Goal: Task Accomplishment & Management: Complete application form

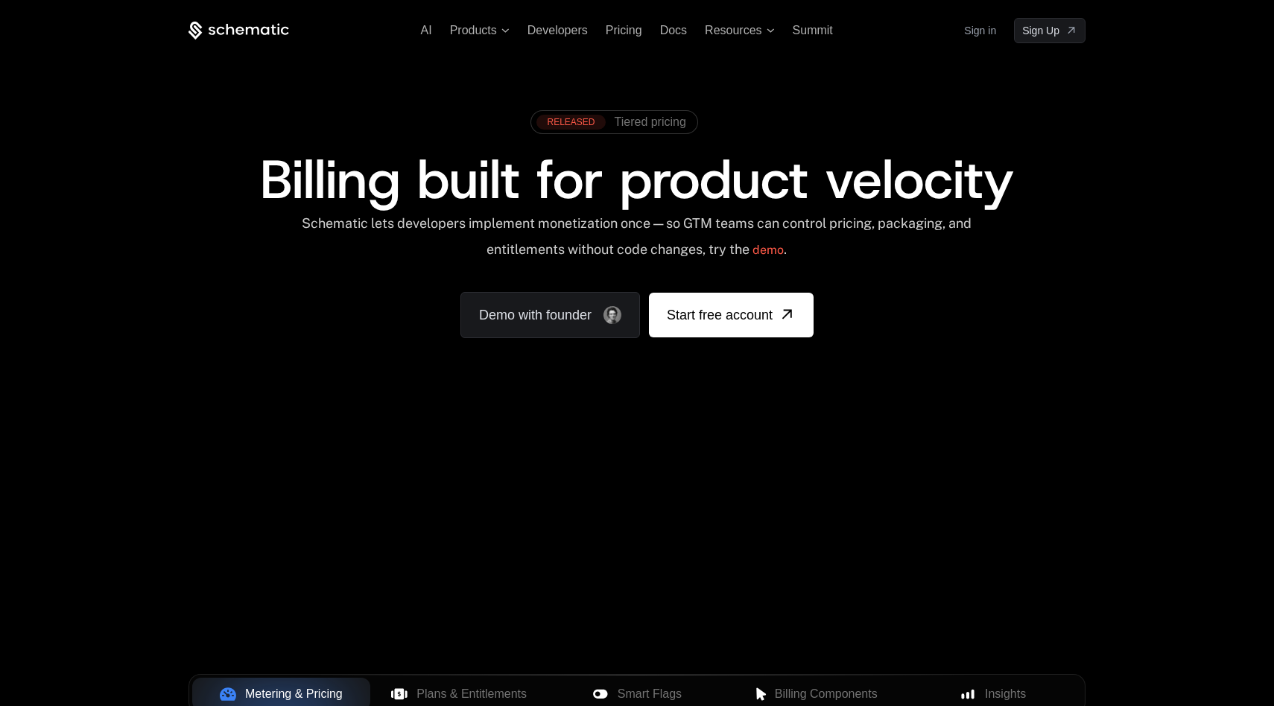
click at [686, 37] on div "AI Products Developers Pricing Docs Resources Summit Sign in Sign Up" at bounding box center [637, 30] width 897 height 25
click at [665, 24] on span "Docs" at bounding box center [673, 30] width 27 height 13
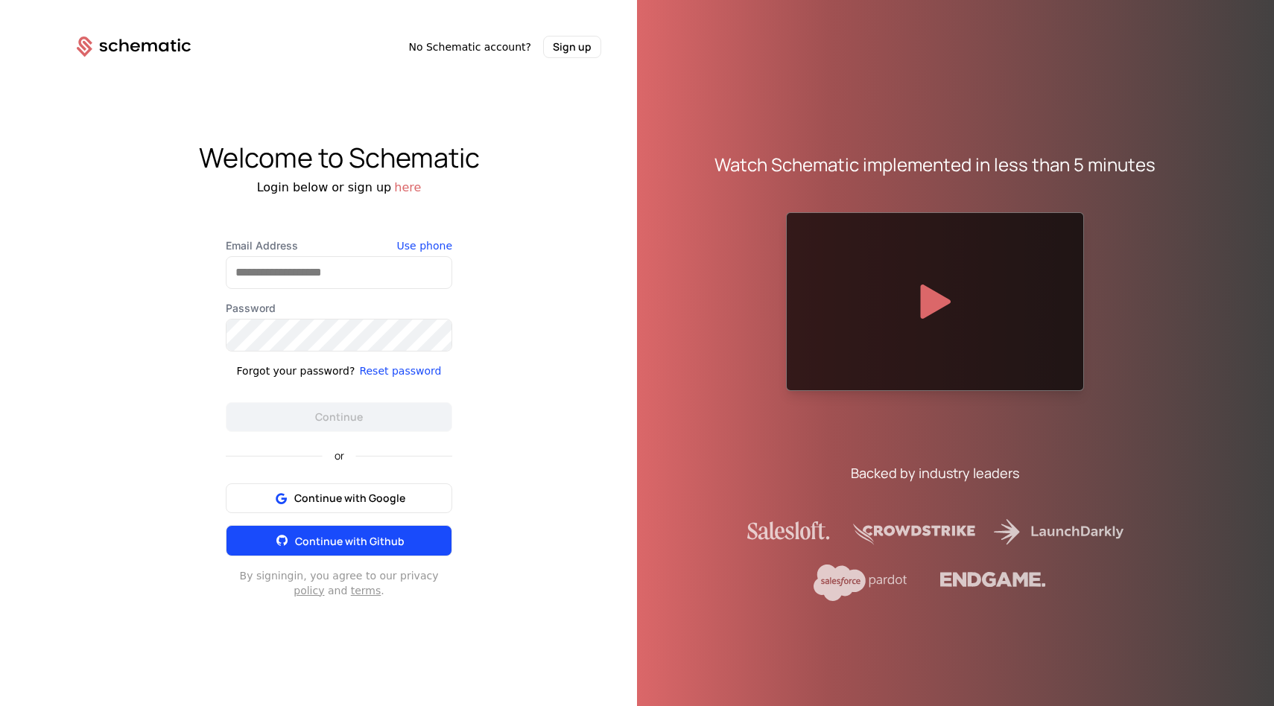
click at [319, 541] on span "Continue with Github" at bounding box center [350, 541] width 110 height 14
click at [323, 532] on button "Continue with Github" at bounding box center [339, 540] width 227 height 31
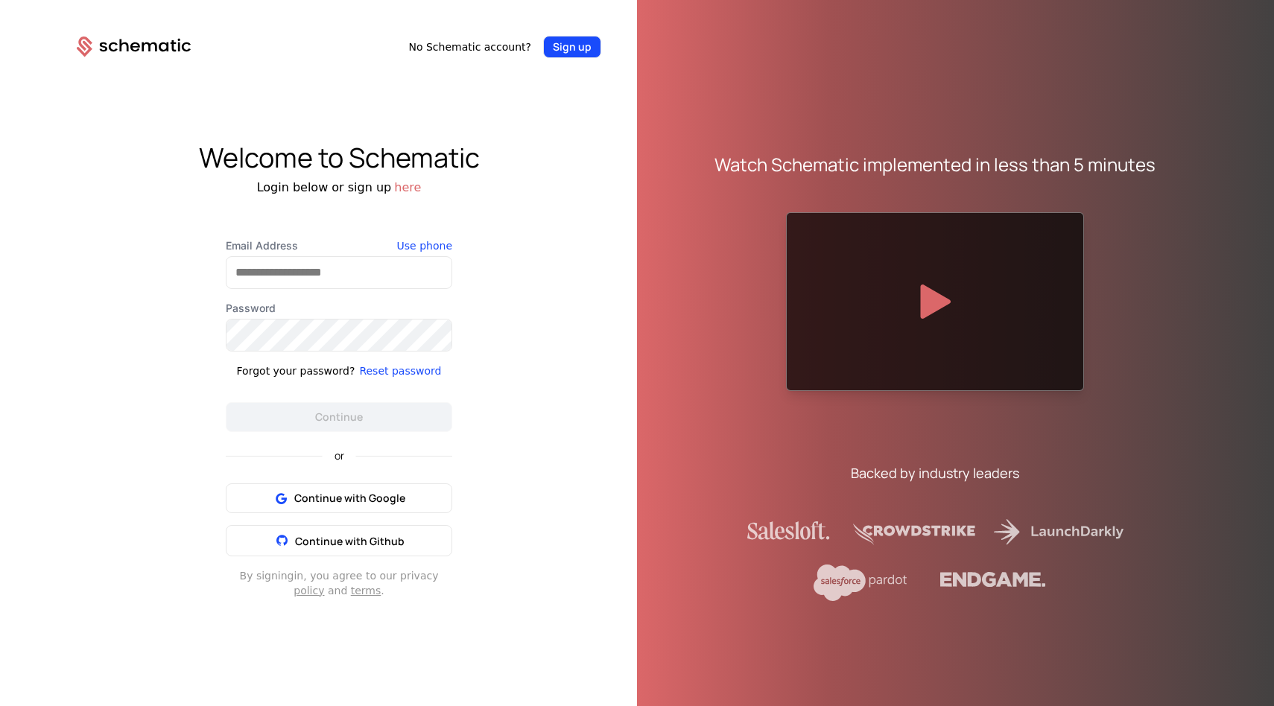
click at [567, 46] on button "Sign up" at bounding box center [572, 47] width 58 height 22
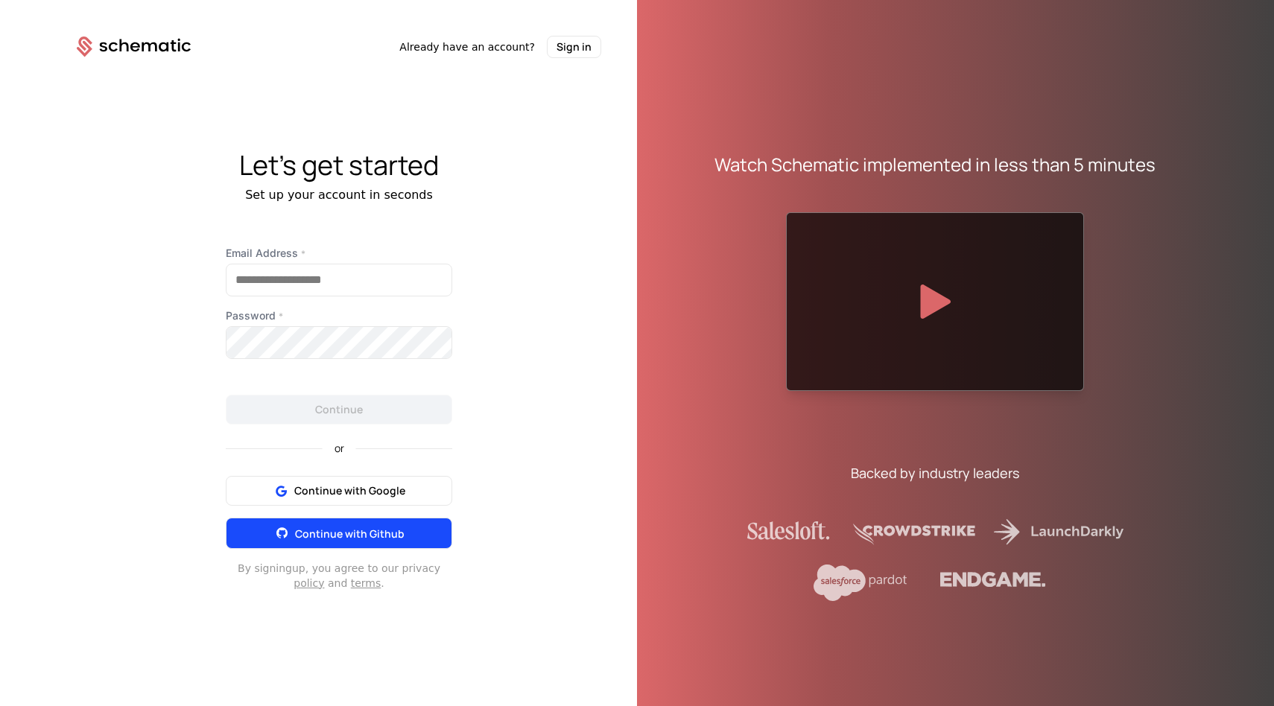
click at [323, 538] on span "Continue with Github" at bounding box center [350, 534] width 110 height 14
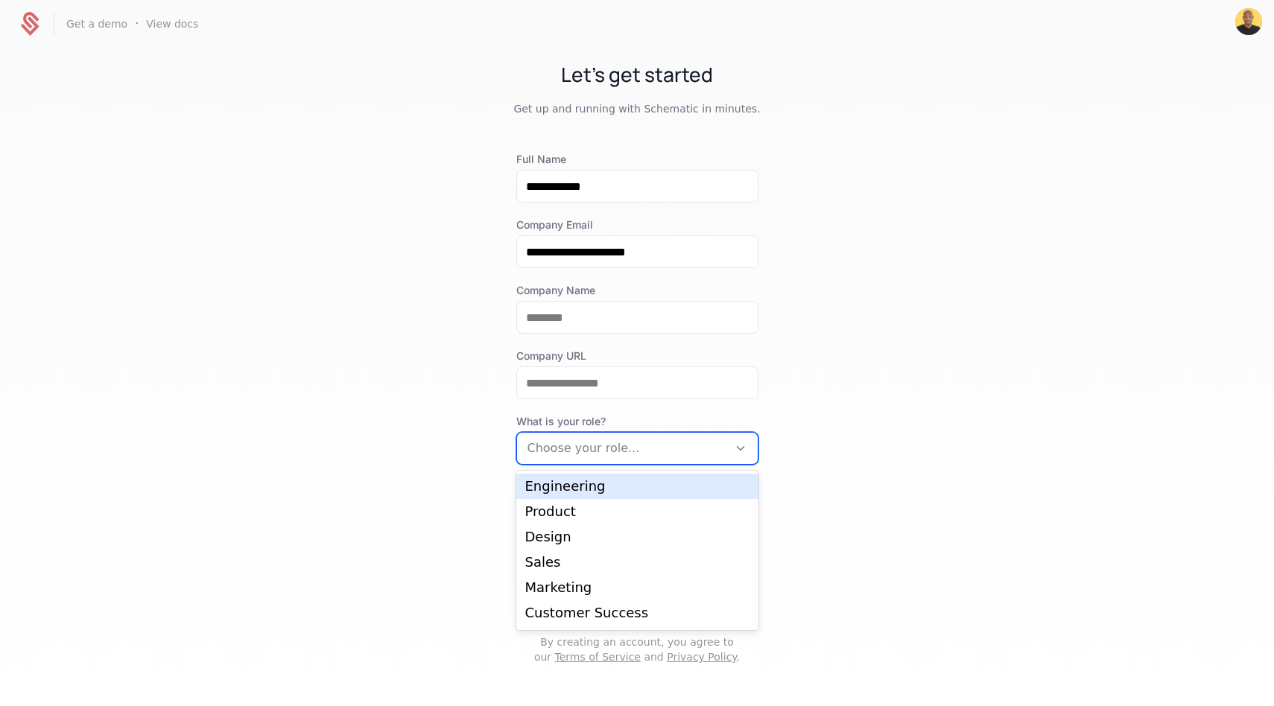
click at [645, 440] on div at bounding box center [623, 448] width 190 height 21
click at [579, 493] on div "Engineering" at bounding box center [637, 486] width 224 height 13
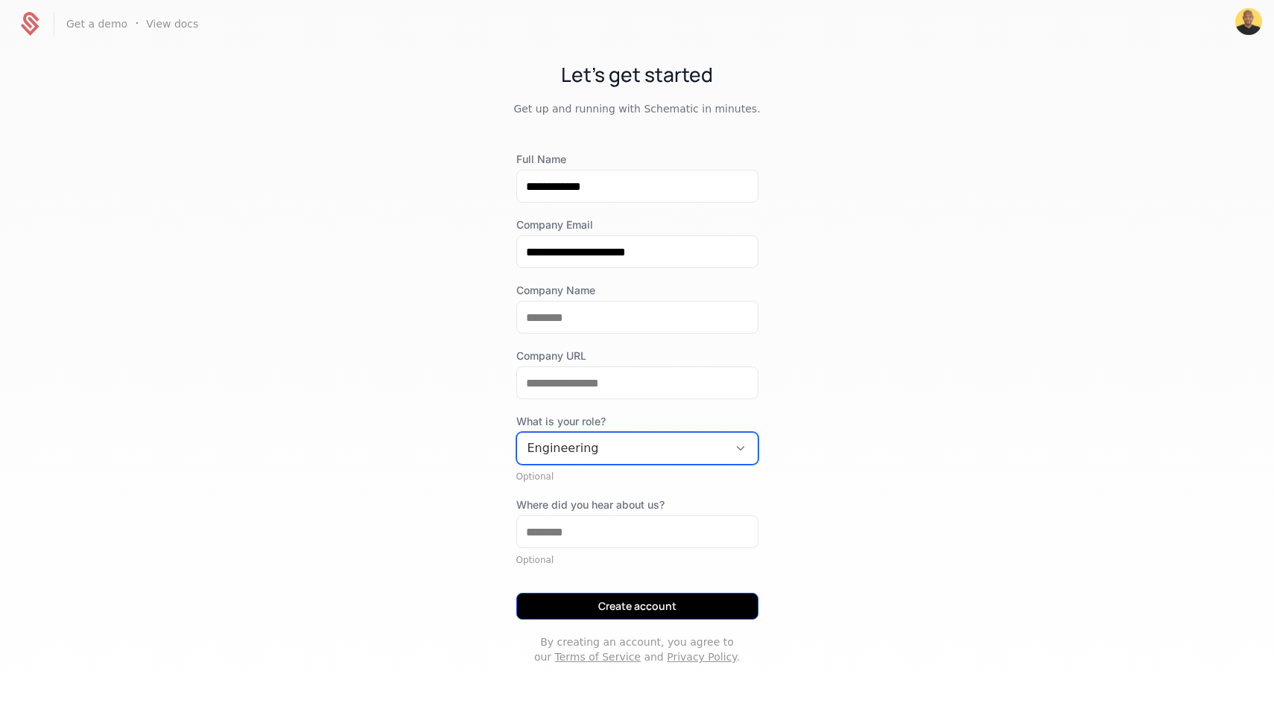
click at [607, 610] on button "Create account" at bounding box center [637, 606] width 242 height 27
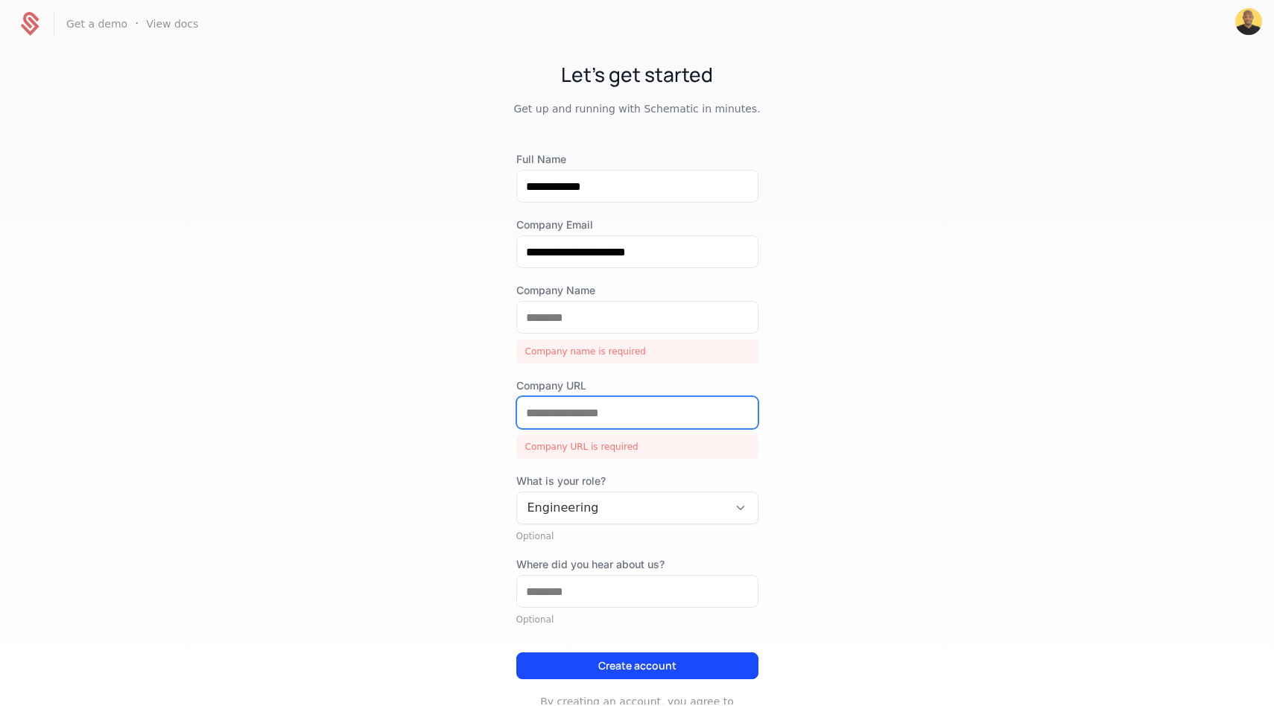
click at [574, 416] on input "Company URL" at bounding box center [637, 412] width 241 height 31
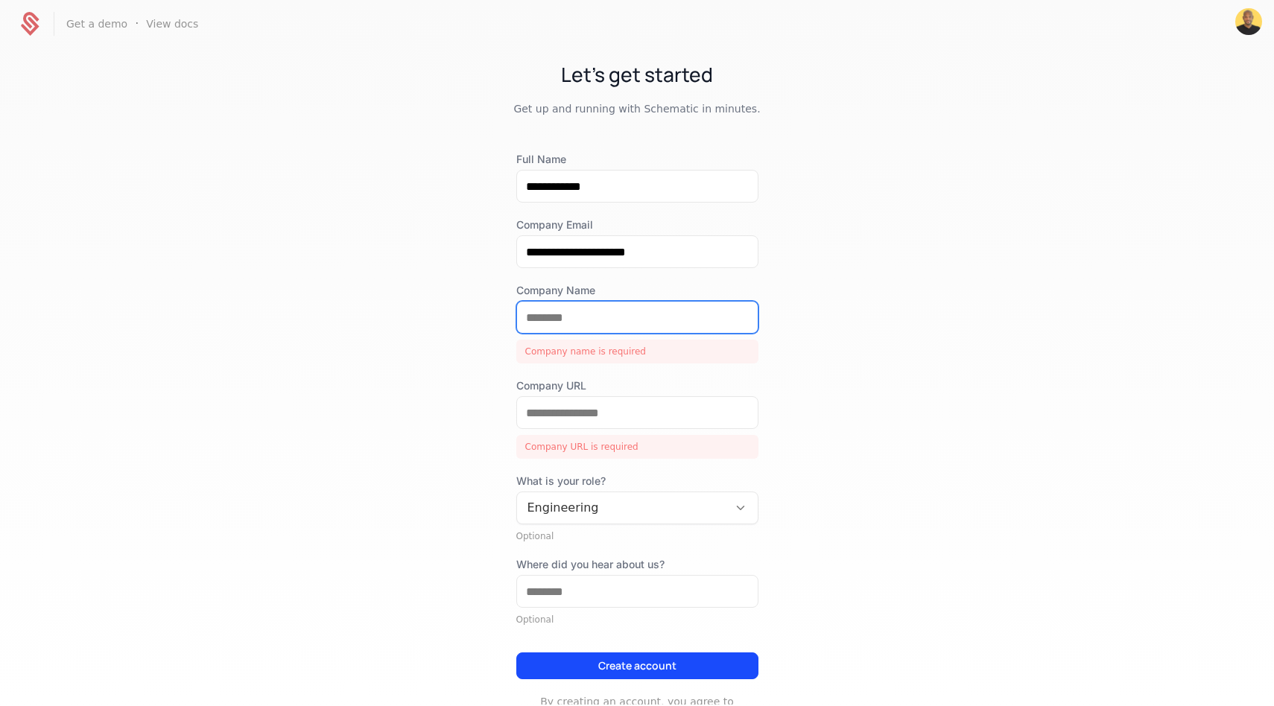
click at [577, 304] on input "Company Name" at bounding box center [637, 317] width 241 height 31
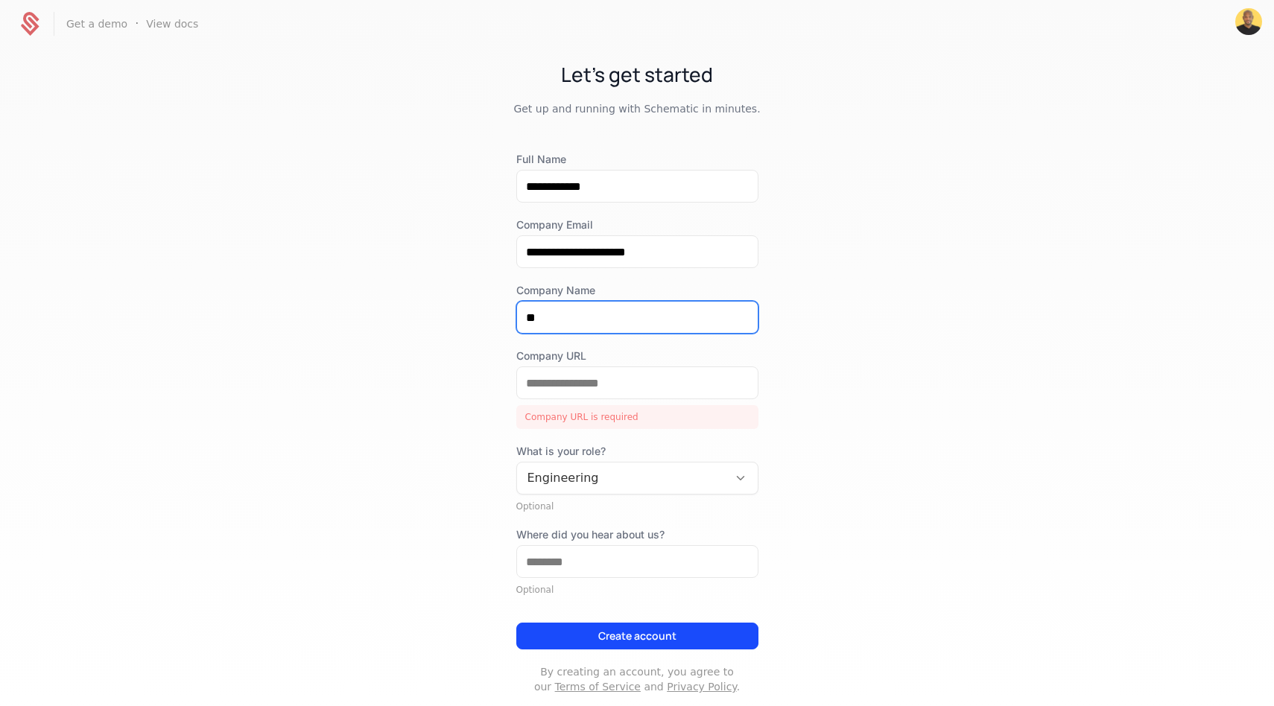
type input "*"
type input "******"
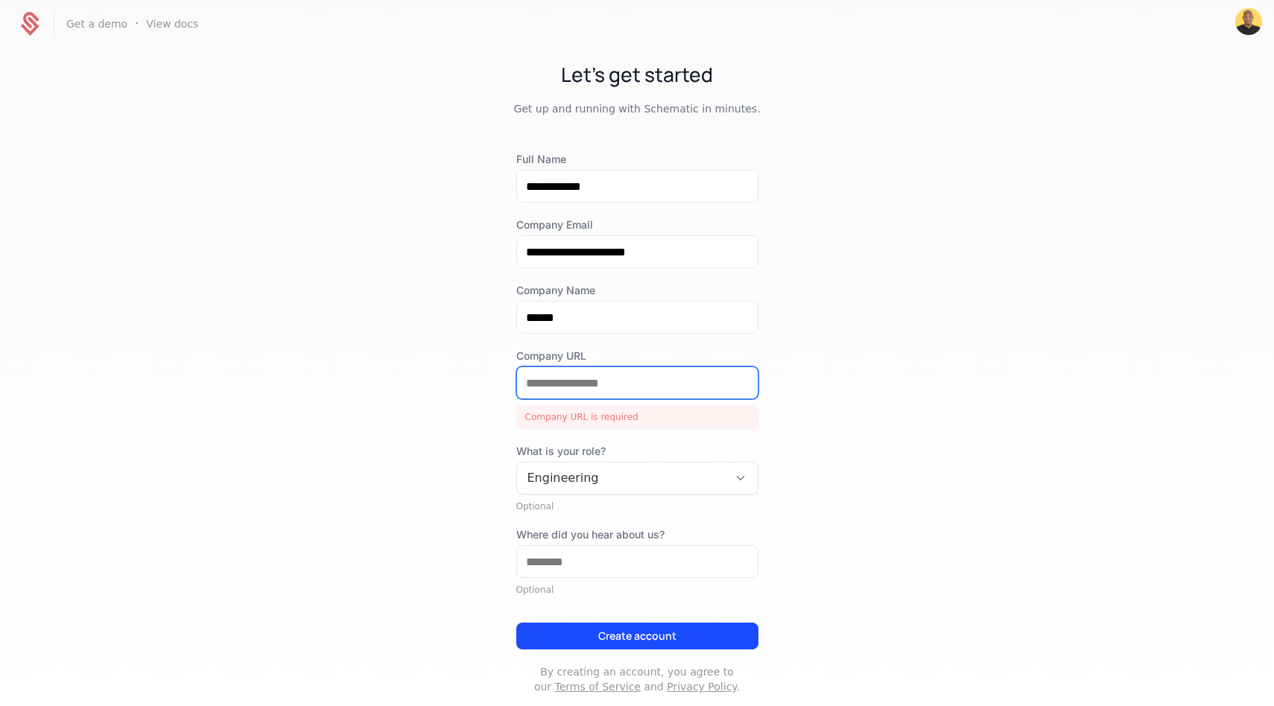
click at [599, 387] on input "Company URL" at bounding box center [637, 382] width 241 height 31
click at [550, 379] on input "*****" at bounding box center [637, 382] width 241 height 31
paste input "**********"
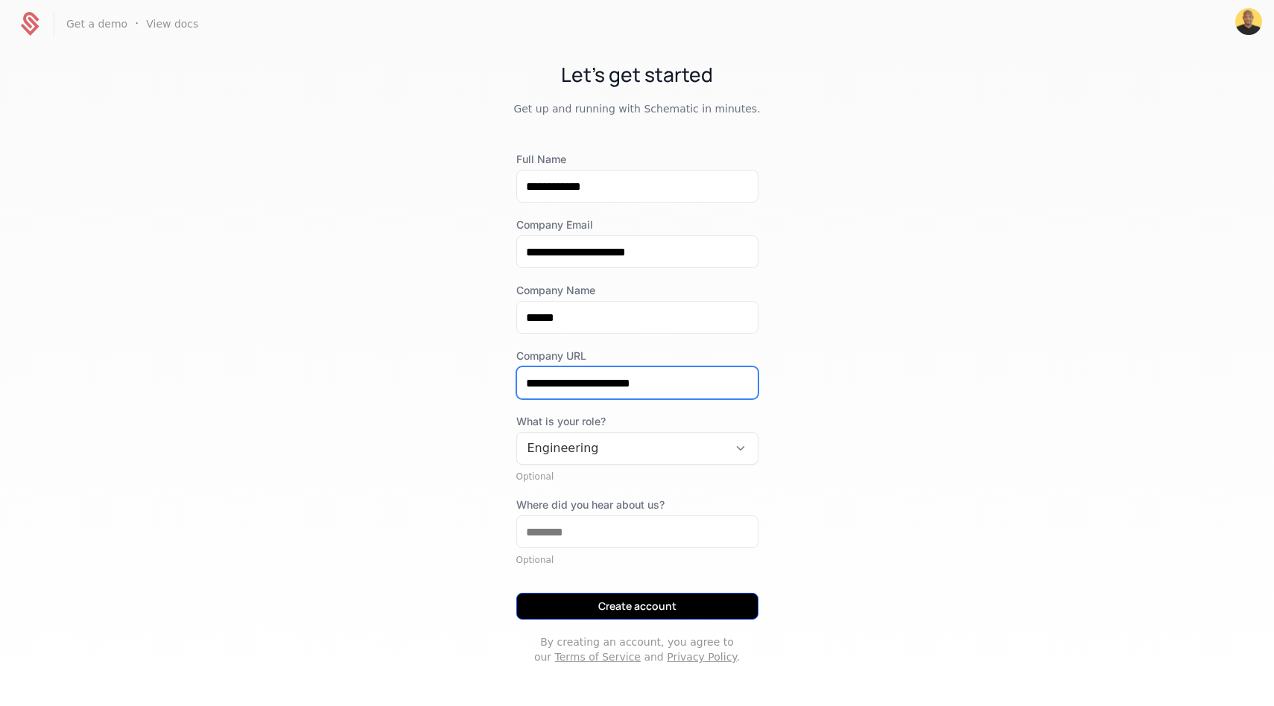
type input "**********"
click at [604, 601] on button "Create account" at bounding box center [637, 606] width 242 height 27
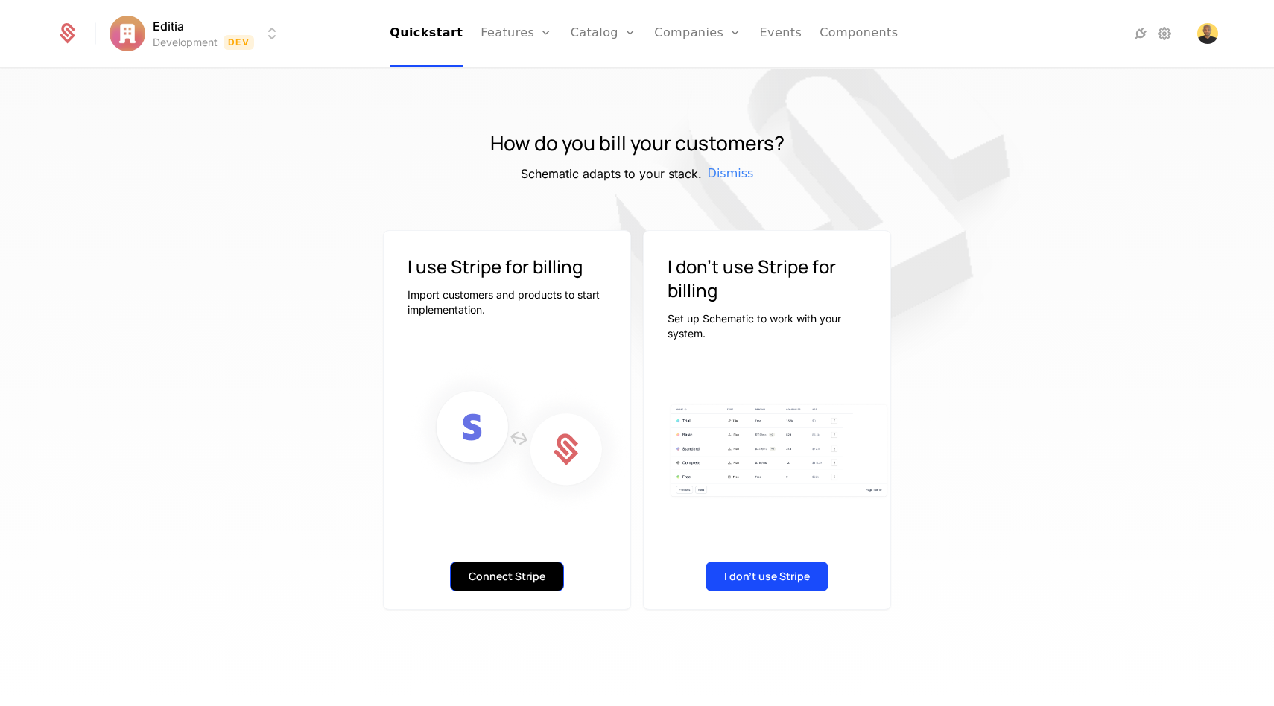
click at [493, 589] on button "Connect Stripe" at bounding box center [507, 577] width 114 height 30
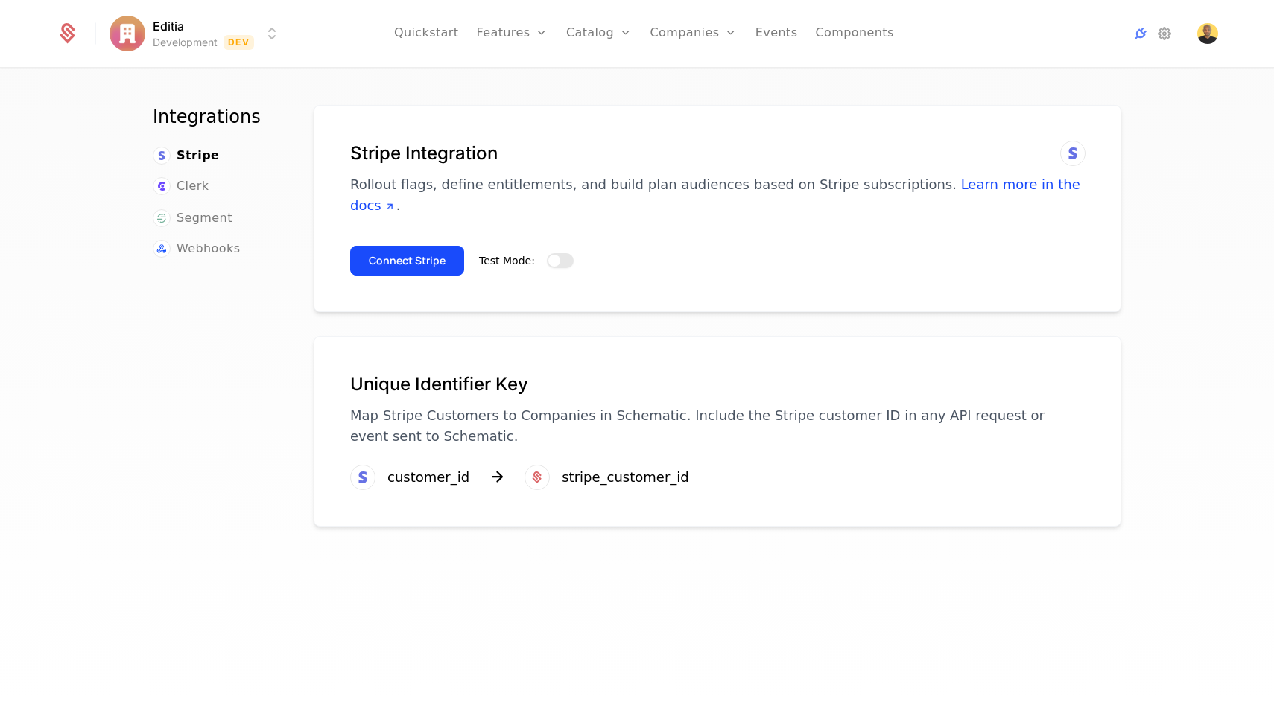
click at [547, 253] on button "Test Mode:" at bounding box center [560, 260] width 27 height 15
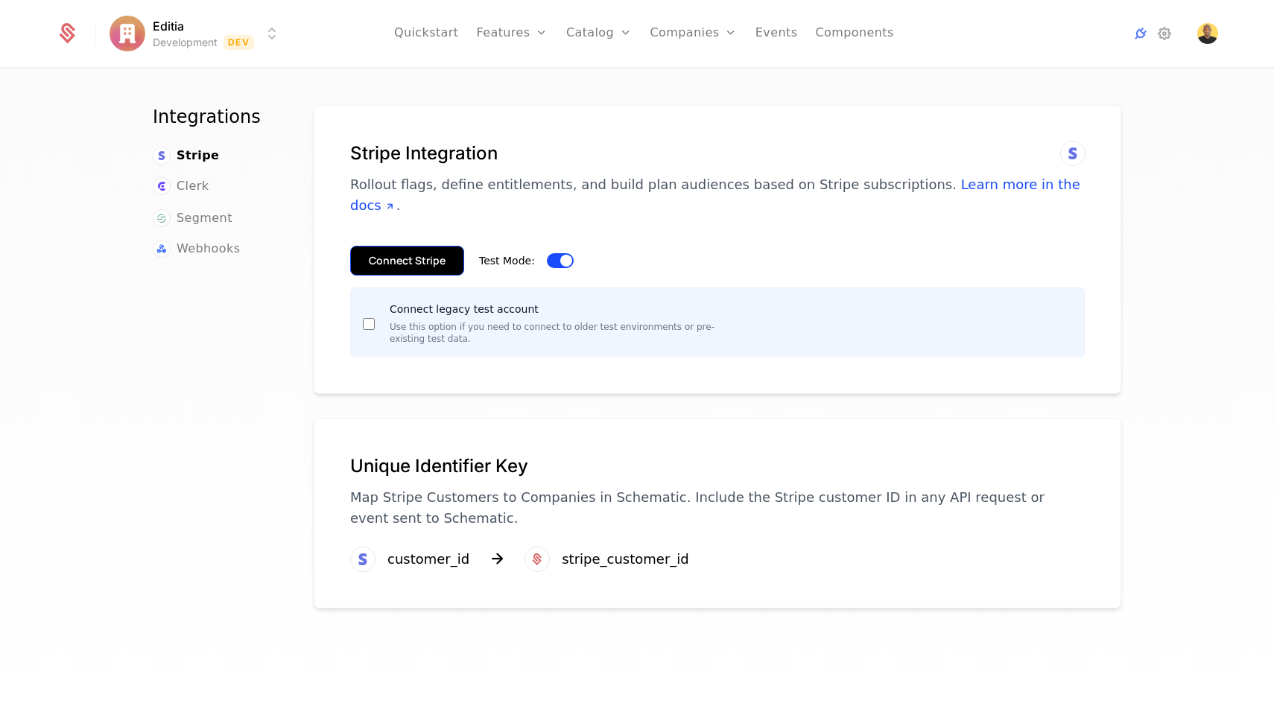
click at [406, 246] on button "Connect Stripe" at bounding box center [407, 261] width 114 height 30
click at [560, 255] on span "button" at bounding box center [566, 261] width 12 height 12
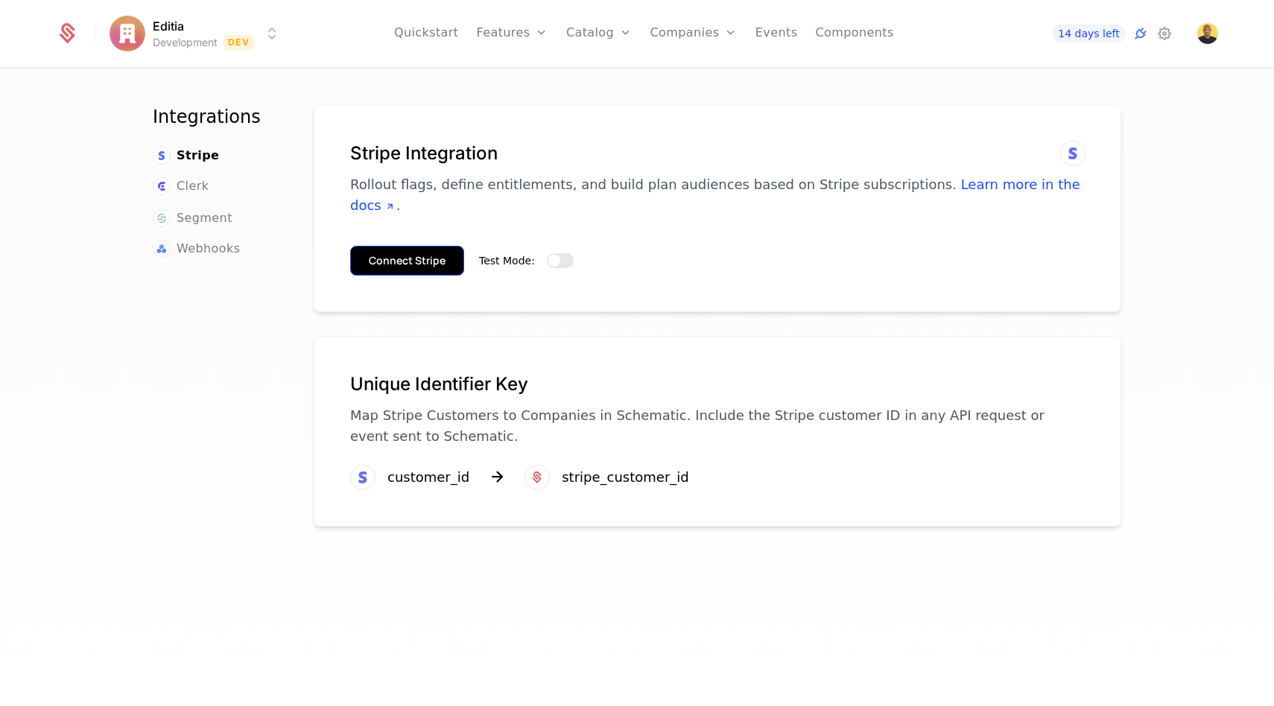
click at [390, 247] on button "Connect Stripe" at bounding box center [407, 261] width 114 height 30
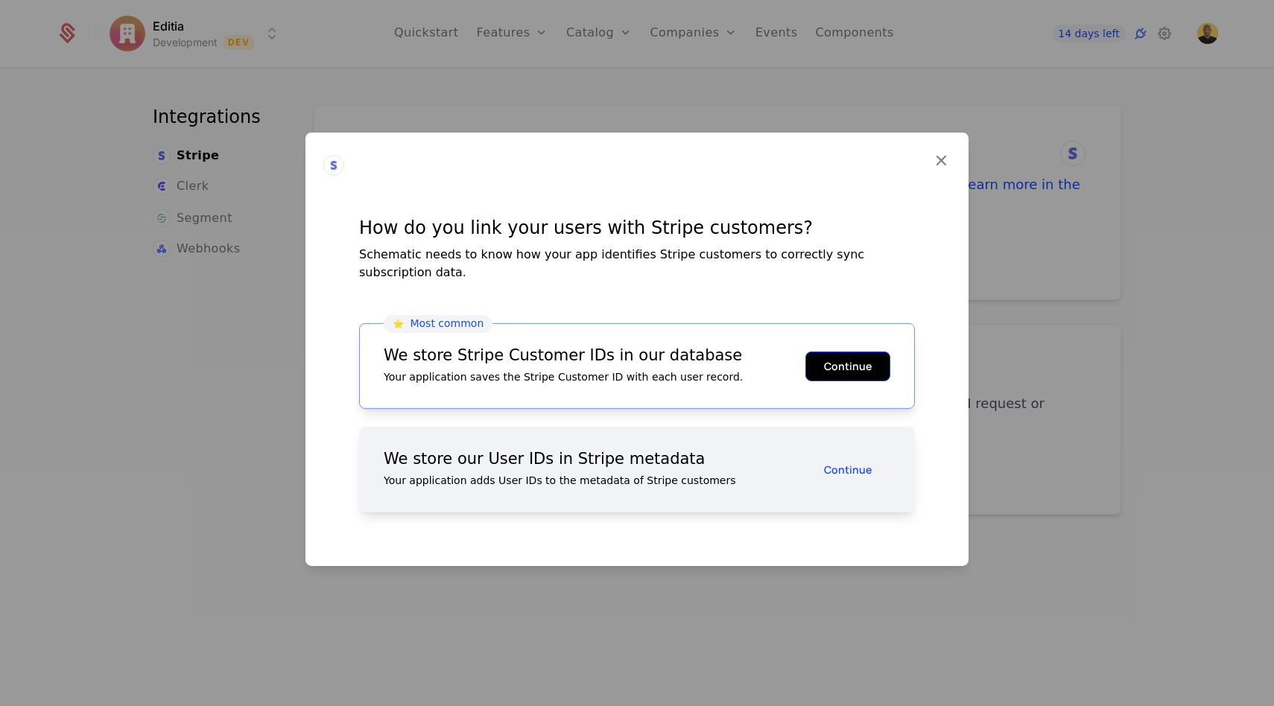
click at [839, 364] on button "Continue" at bounding box center [848, 366] width 85 height 30
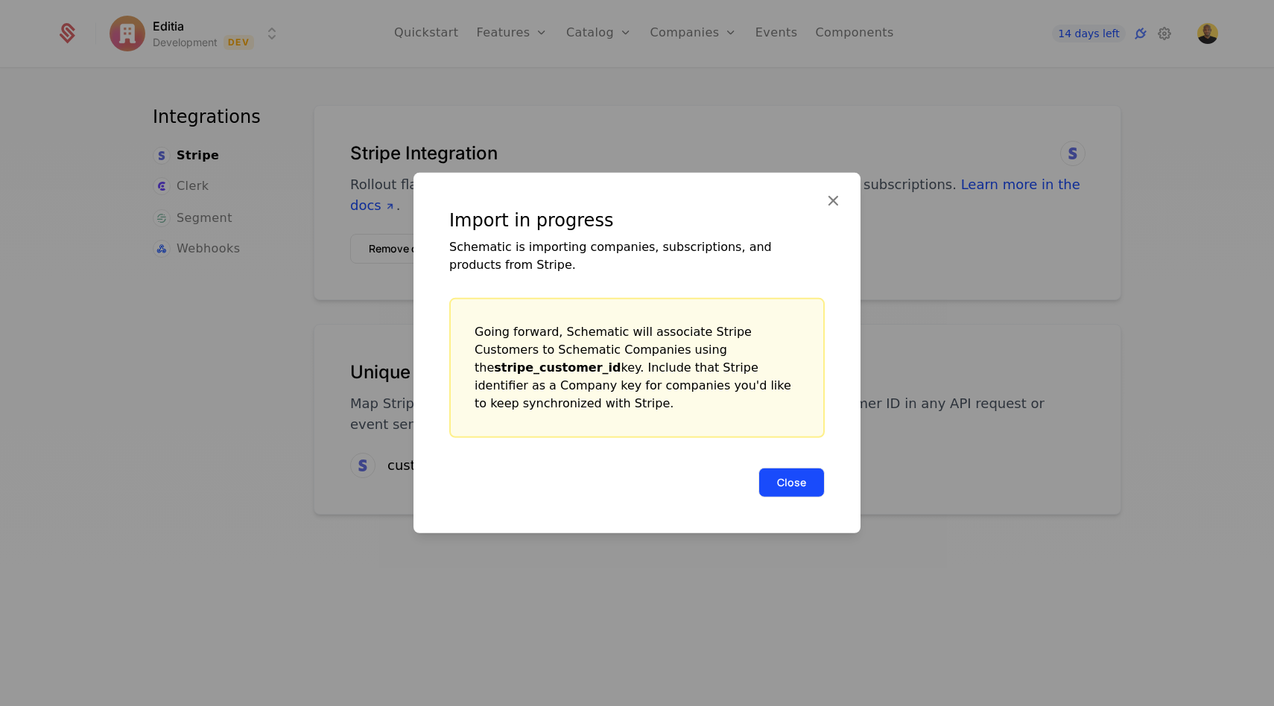
click at [795, 468] on button "Close" at bounding box center [792, 483] width 66 height 30
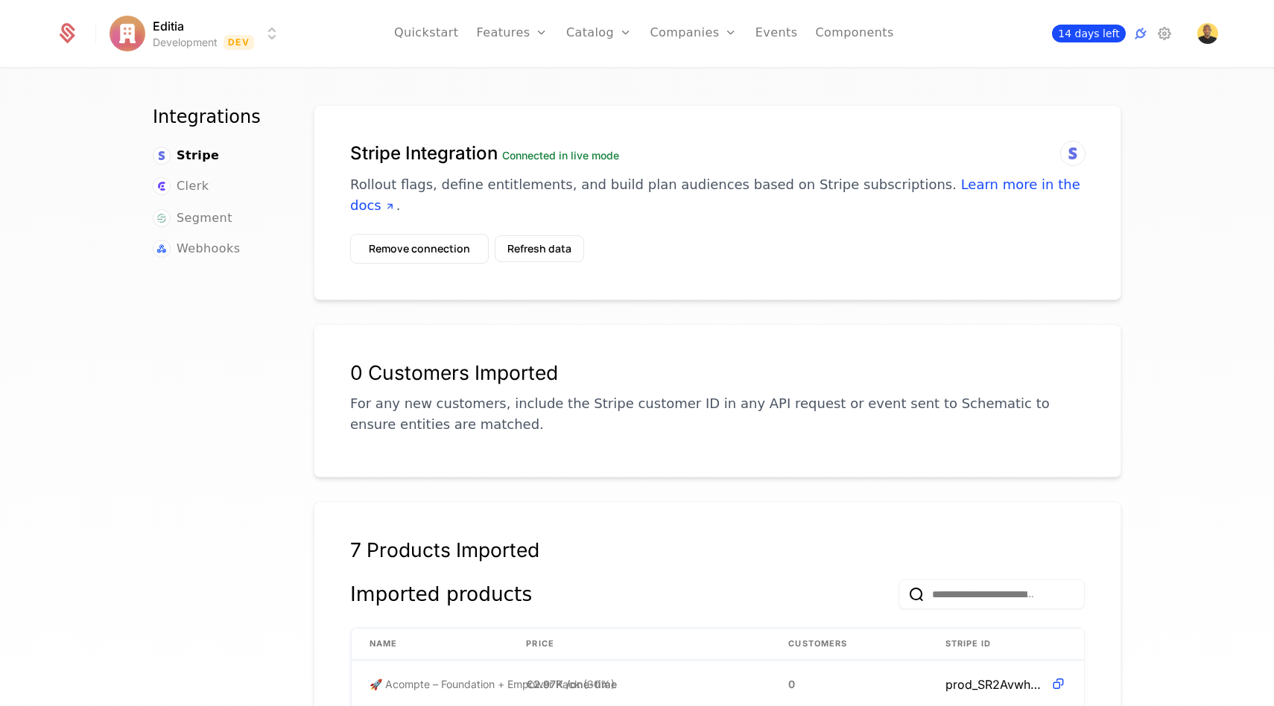
click at [1096, 40] on span "14 days left" at bounding box center [1088, 34] width 73 height 18
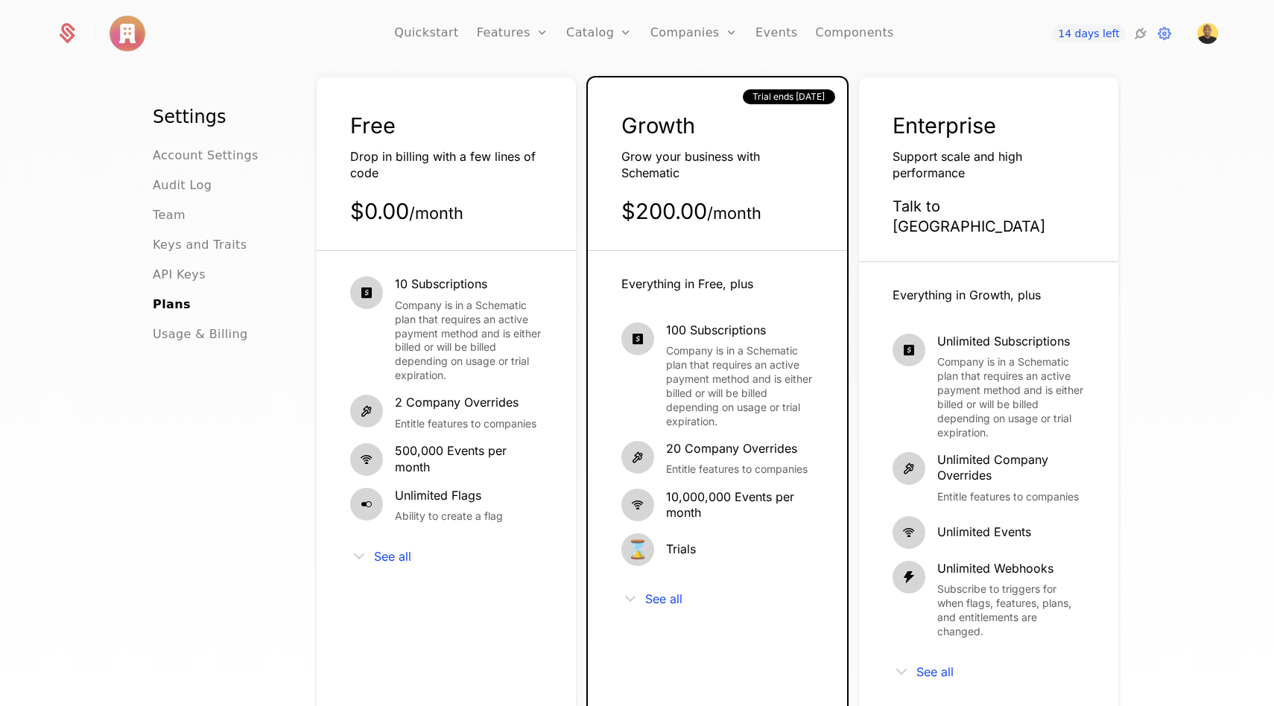
scroll to position [77, 0]
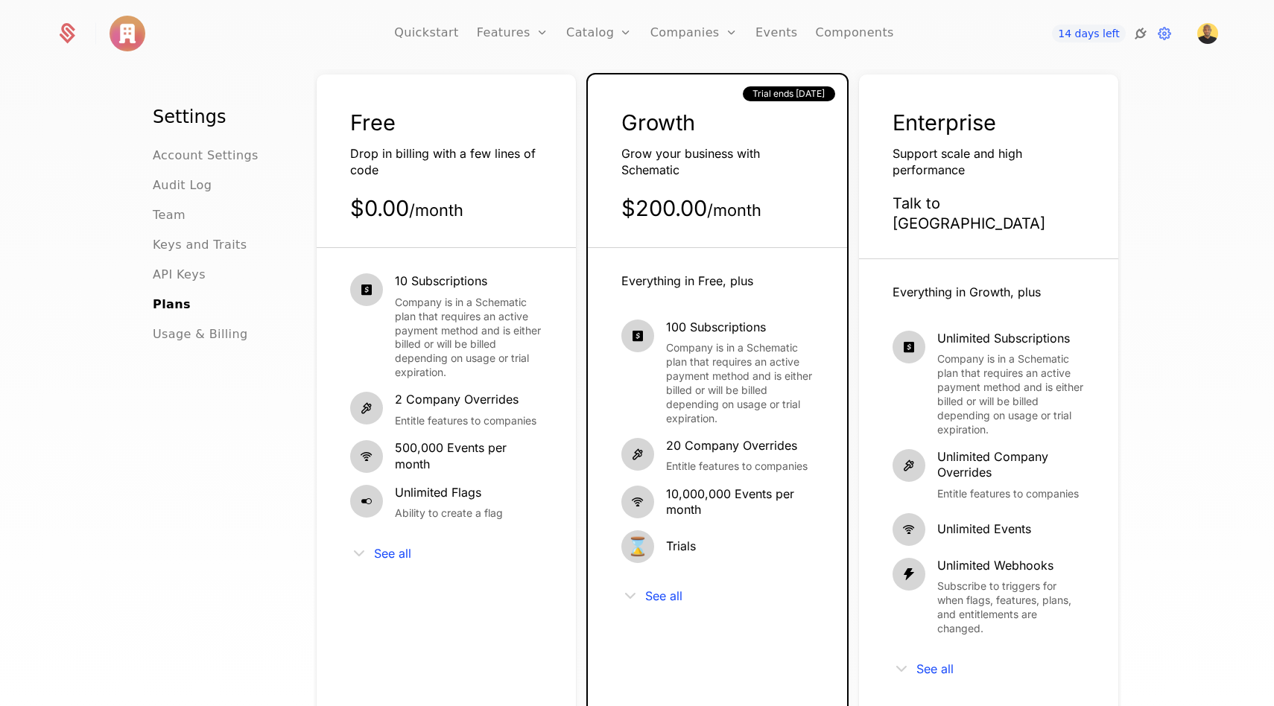
click at [1140, 33] on icon at bounding box center [1141, 34] width 18 height 18
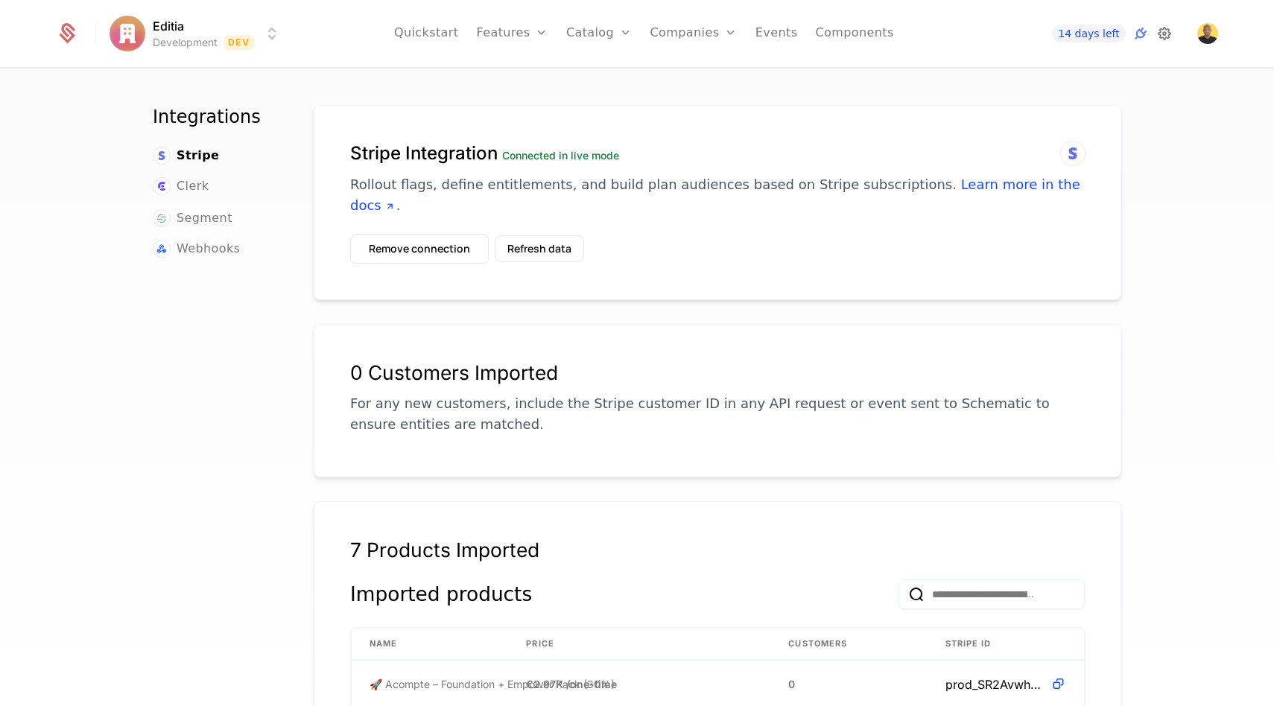
click at [1162, 33] on icon at bounding box center [1165, 34] width 18 height 18
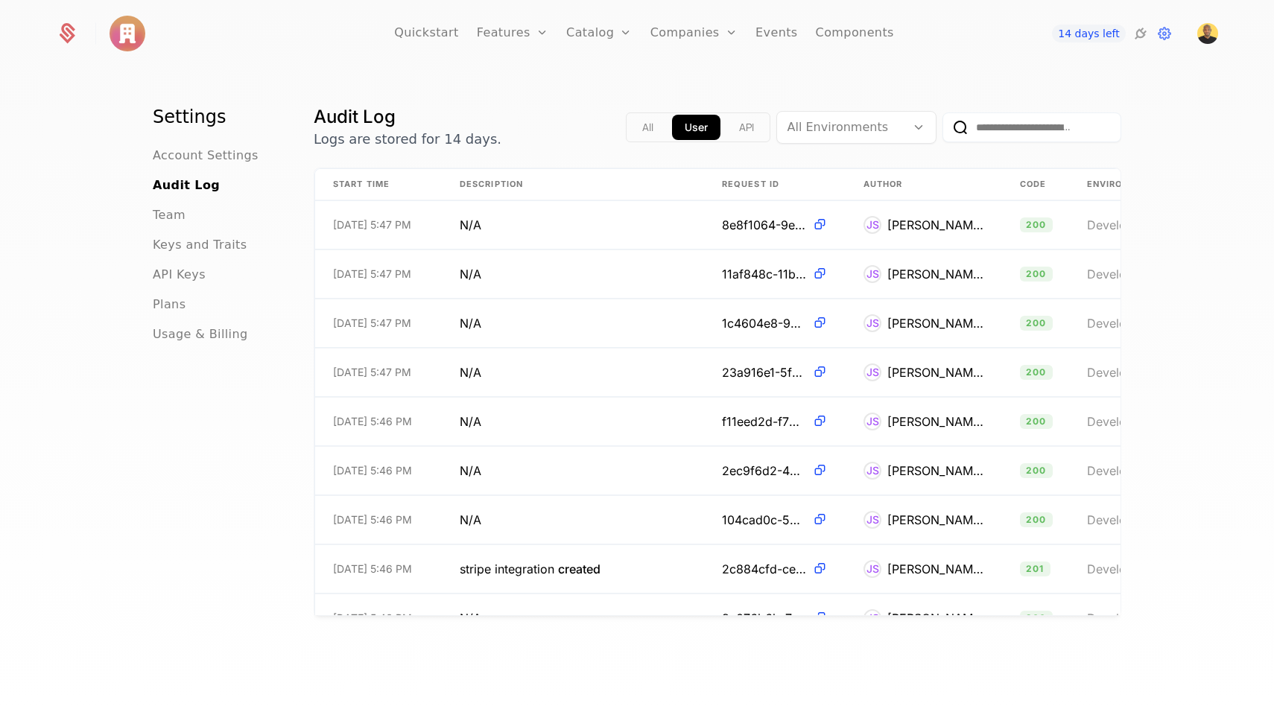
click at [1137, 43] on div "14 days left" at bounding box center [1112, 33] width 211 height 21
click at [1137, 37] on icon at bounding box center [1141, 34] width 18 height 18
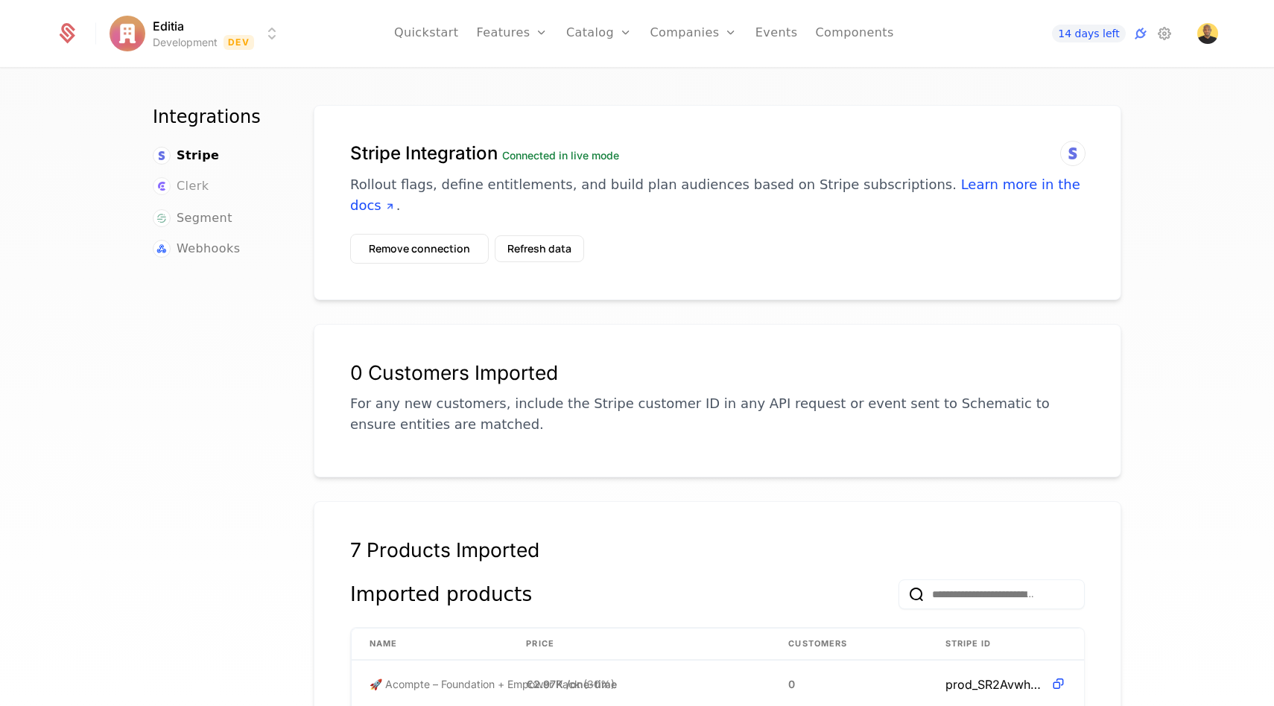
click at [201, 185] on span "Clerk" at bounding box center [193, 186] width 32 height 18
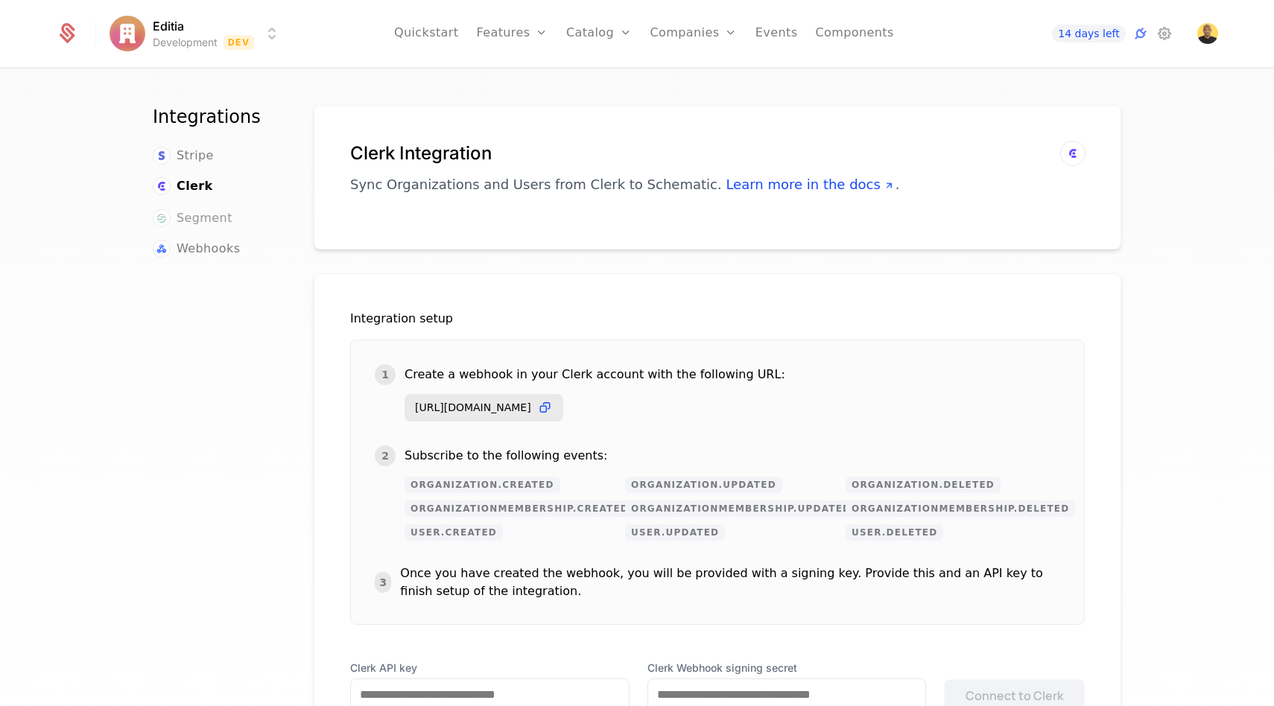
click at [197, 209] on span "Segment" at bounding box center [205, 218] width 56 height 18
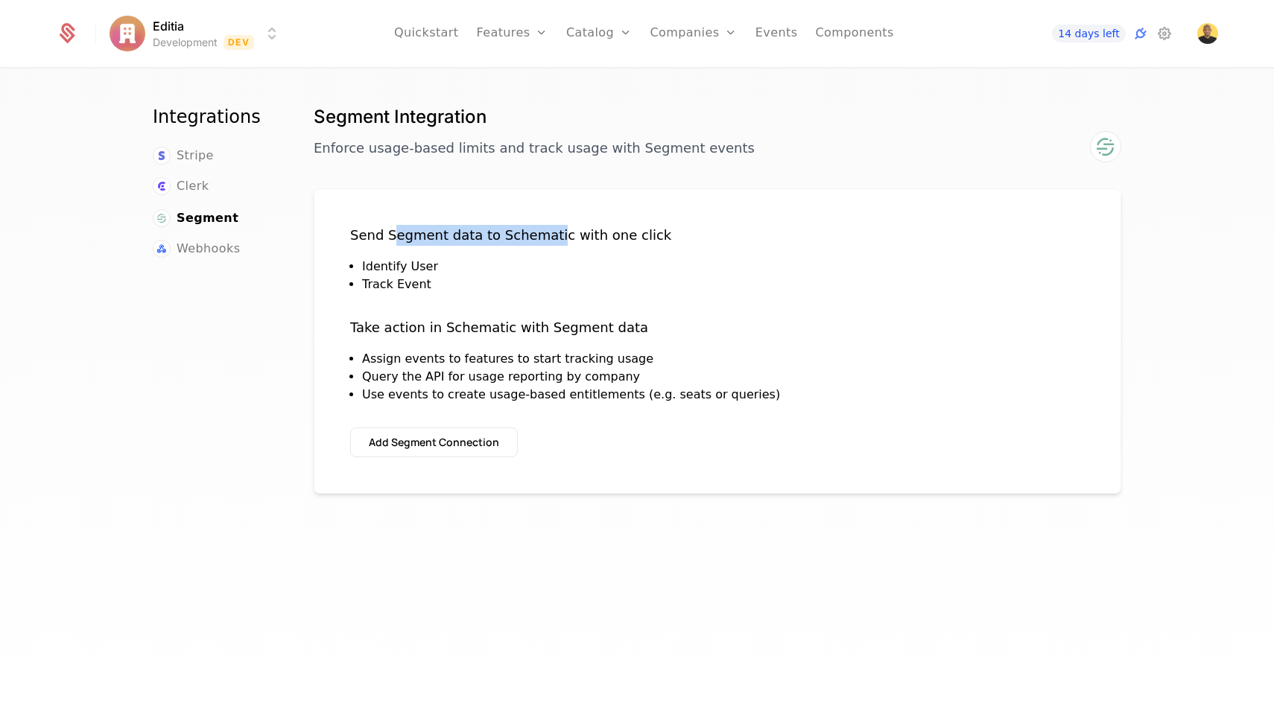
drag, startPoint x: 393, startPoint y: 234, endPoint x: 545, endPoint y: 235, distance: 152.8
click at [545, 235] on div "Send Segment data to Schematic with one click" at bounding box center [510, 235] width 321 height 21
drag, startPoint x: 362, startPoint y: 326, endPoint x: 470, endPoint y: 326, distance: 108.0
click at [470, 326] on div "Take action in Schematic with Segment data" at bounding box center [565, 327] width 430 height 21
click at [1170, 29] on icon at bounding box center [1165, 34] width 18 height 18
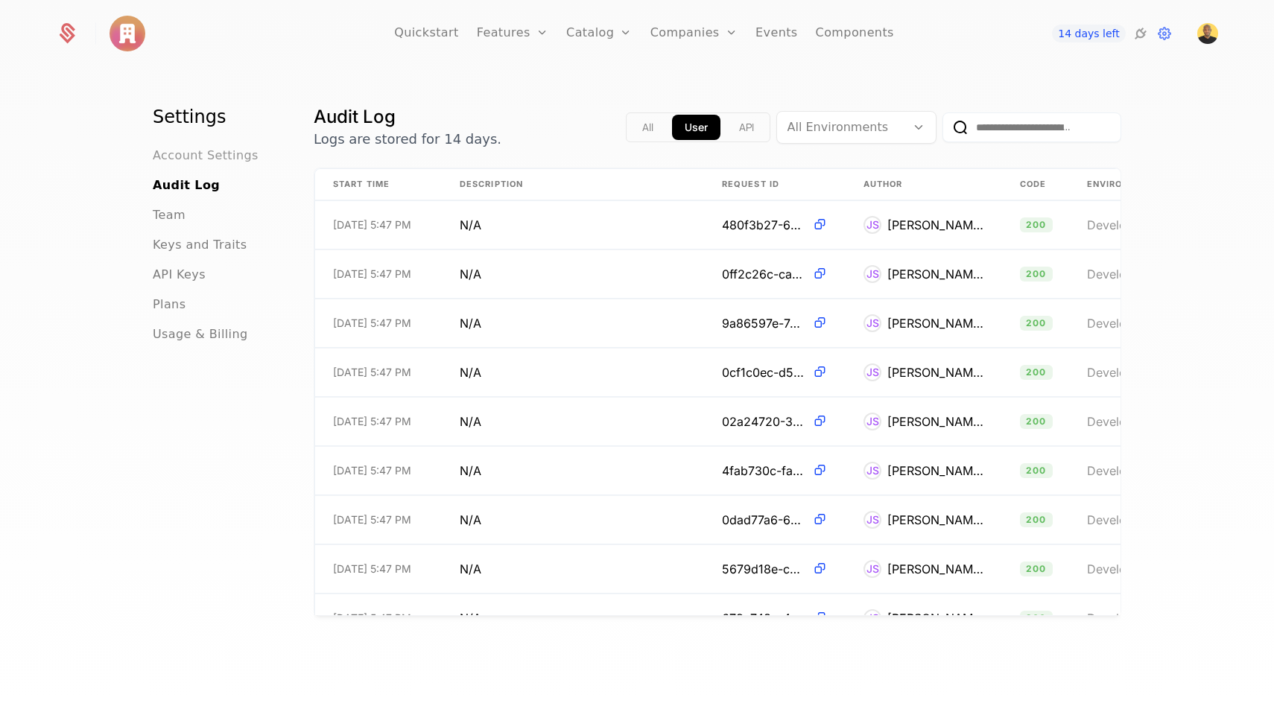
click at [242, 158] on span "Account Settings" at bounding box center [206, 156] width 106 height 18
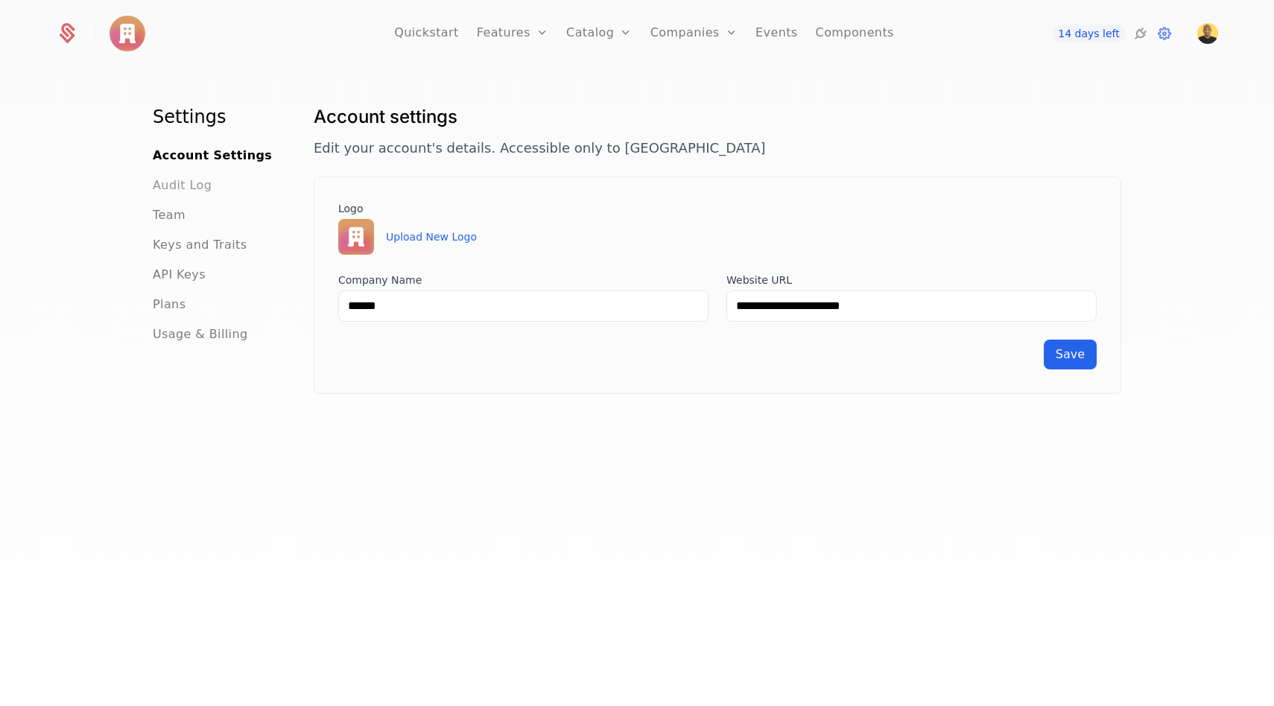
click at [169, 194] on span "Audit Log" at bounding box center [182, 186] width 59 height 18
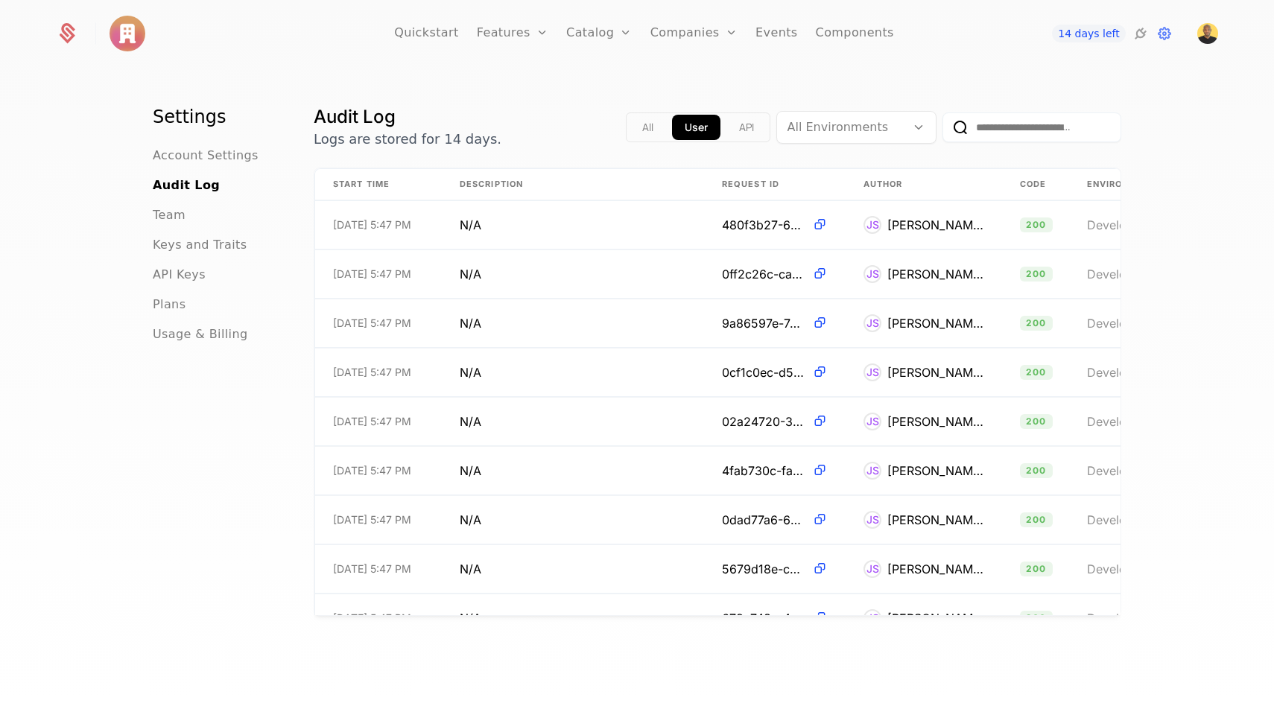
click at [171, 205] on ul "Account Settings Audit Log Team Keys and Traits API Keys Plans Usage & Billing" at bounding box center [215, 245] width 125 height 197
click at [171, 216] on span "Team" at bounding box center [169, 215] width 33 height 18
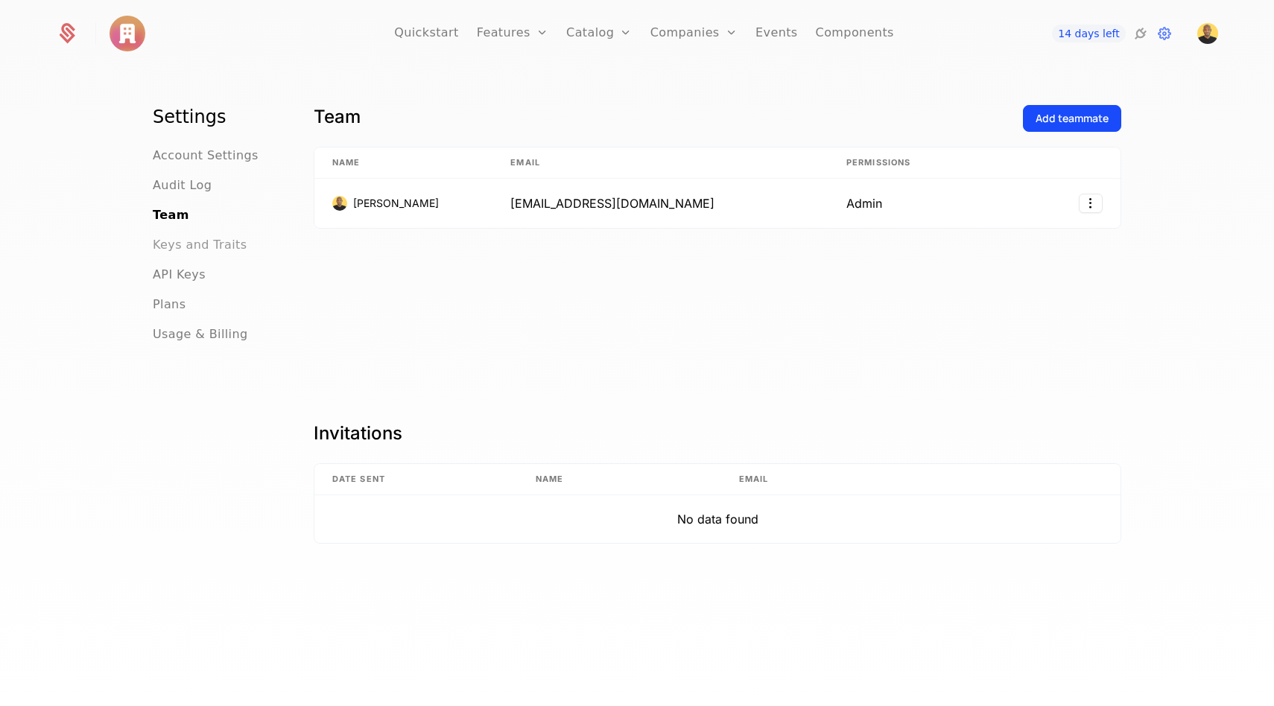
click at [173, 251] on span "Keys and Traits" at bounding box center [200, 245] width 94 height 18
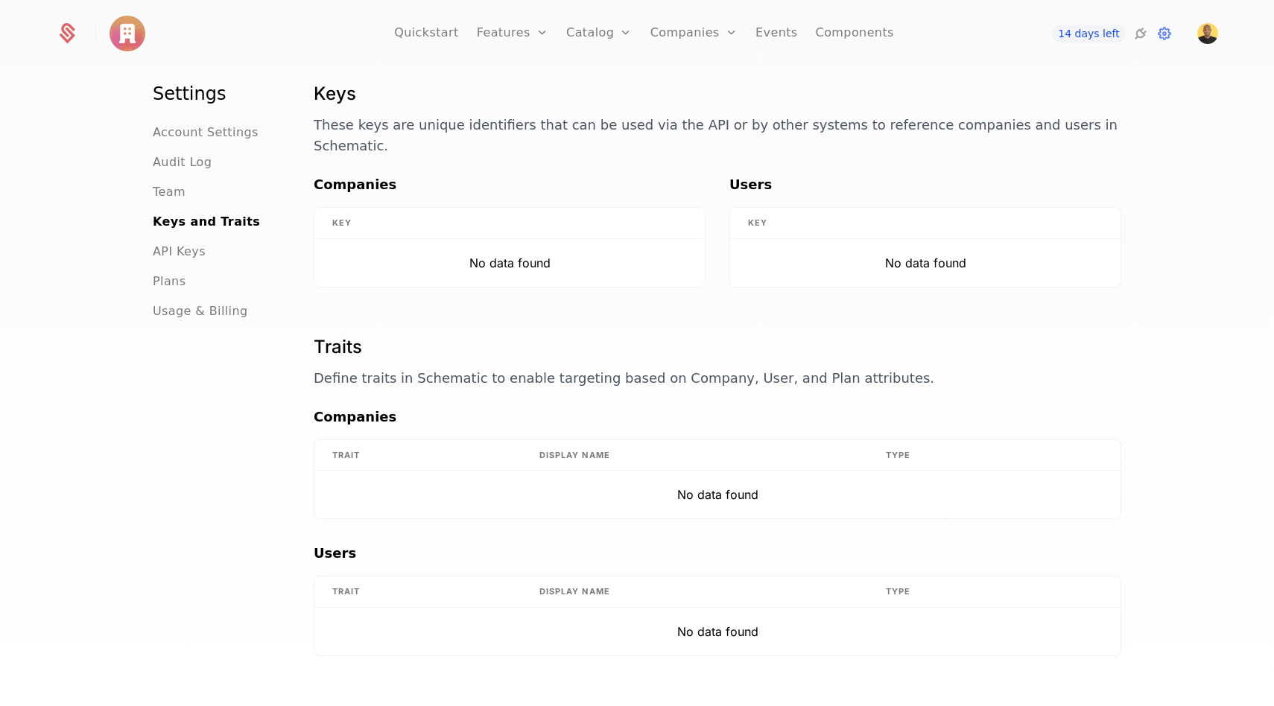
scroll to position [24, 0]
click at [158, 242] on span "API Keys" at bounding box center [179, 251] width 53 height 18
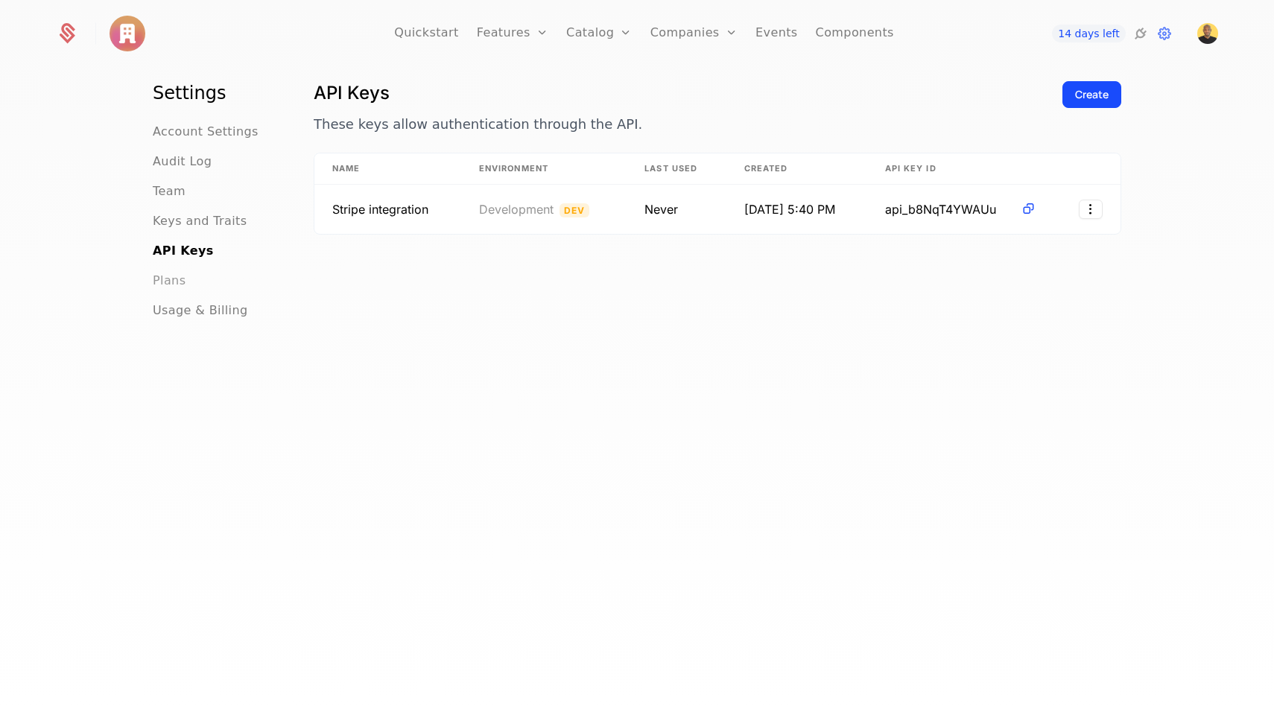
click at [171, 272] on span "Plans" at bounding box center [169, 281] width 33 height 18
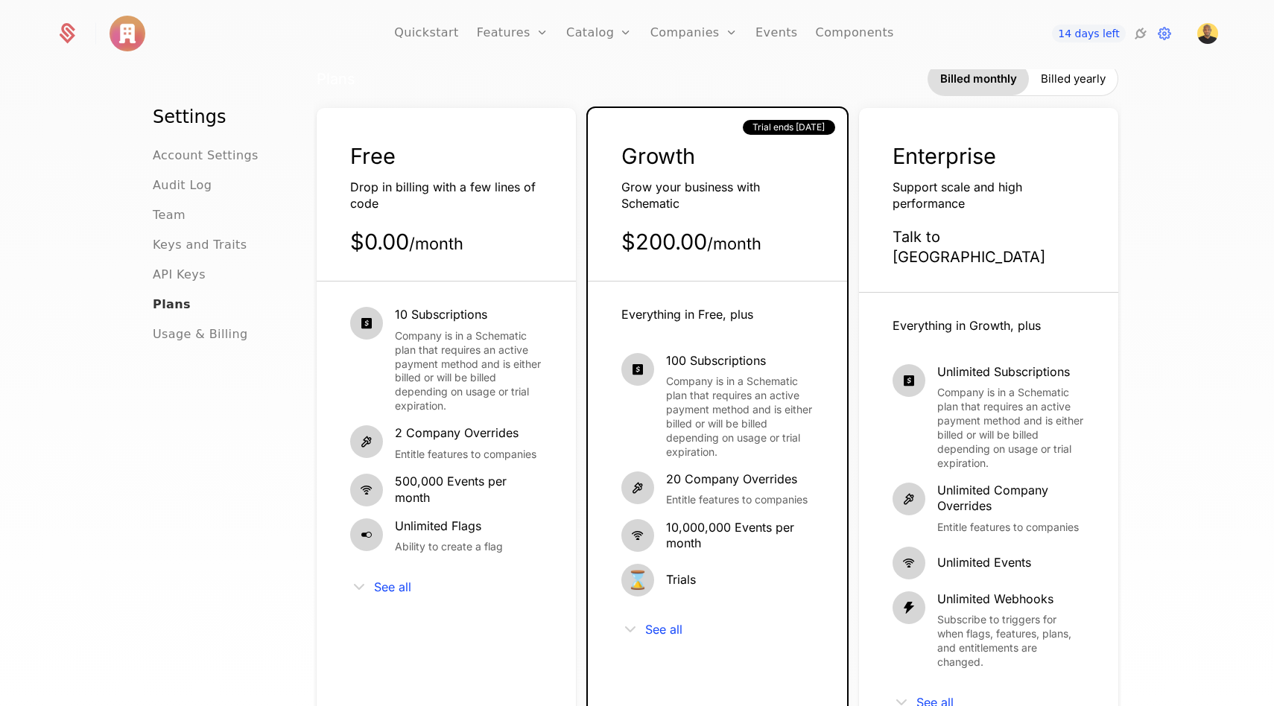
scroll to position [52, 0]
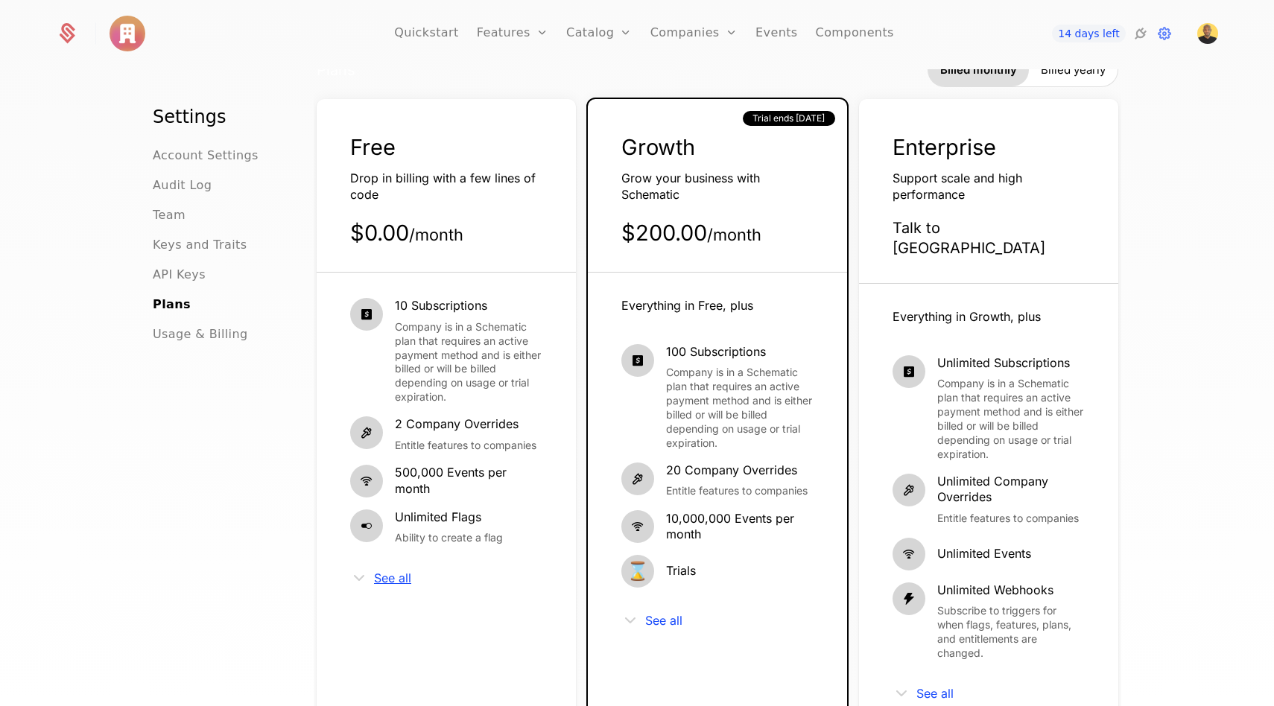
click at [389, 574] on span "See all" at bounding box center [392, 578] width 37 height 12
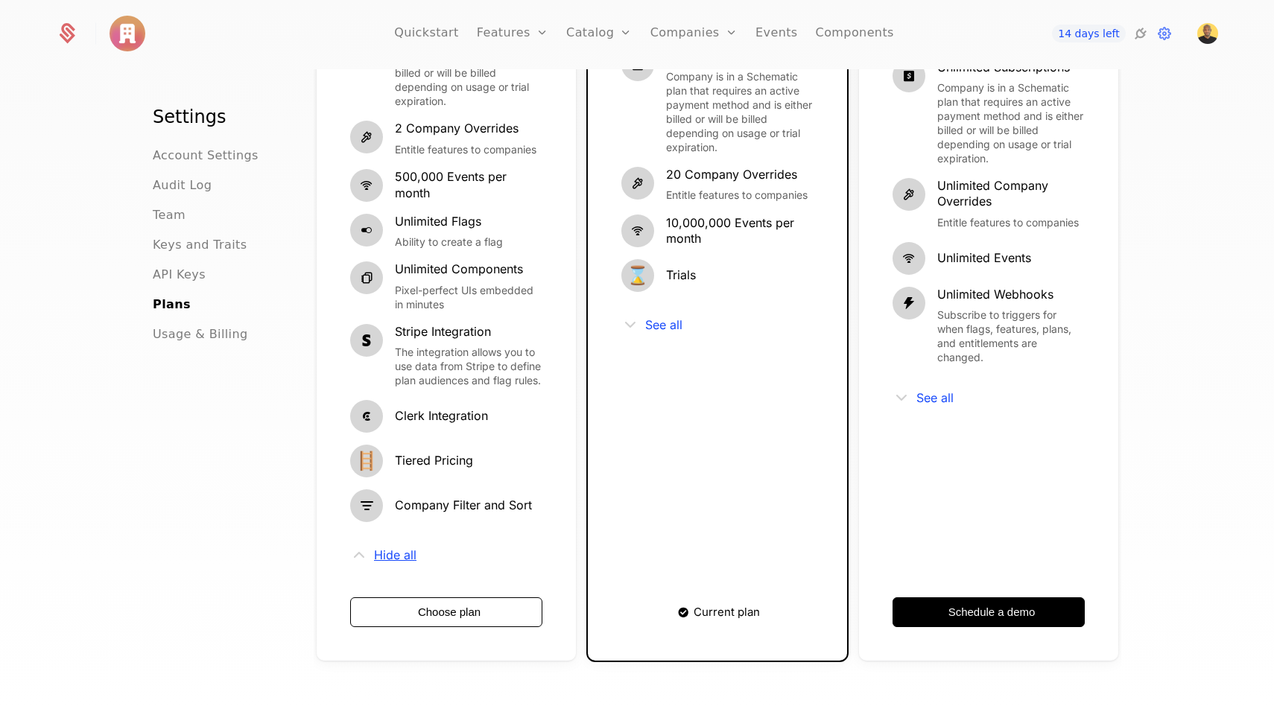
scroll to position [350, 0]
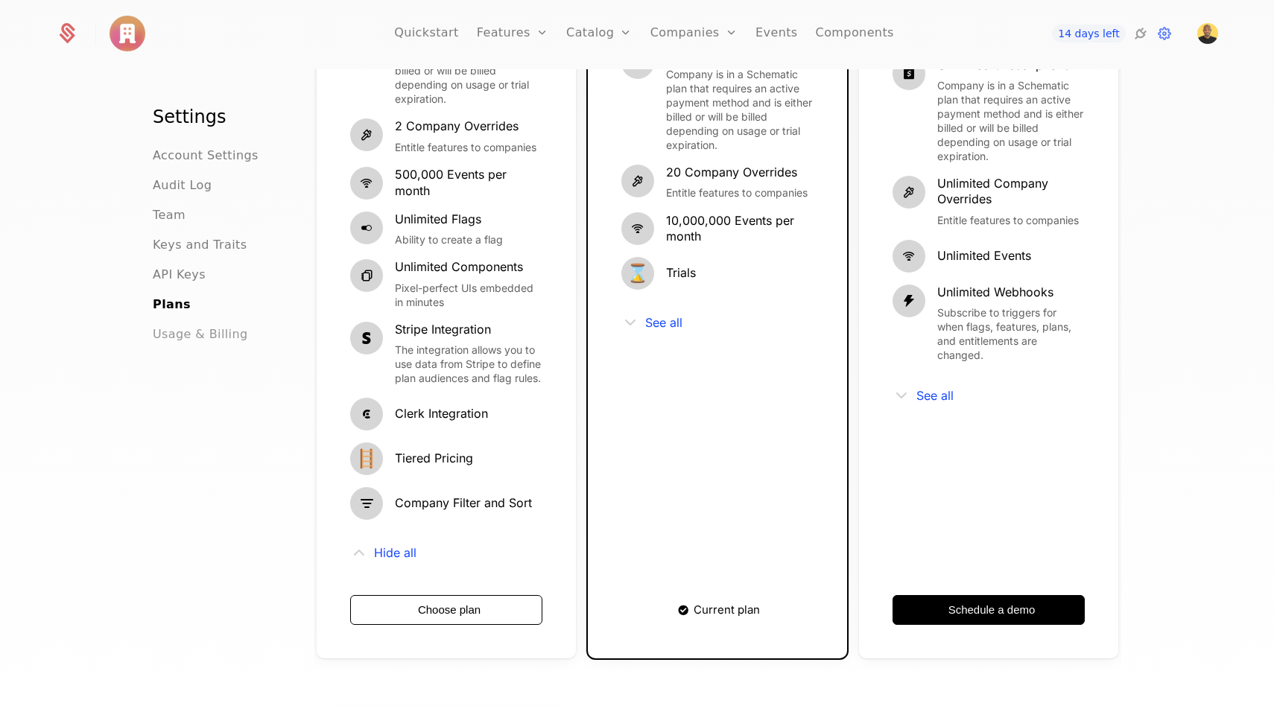
click at [217, 335] on span "Usage & Billing" at bounding box center [200, 335] width 95 height 18
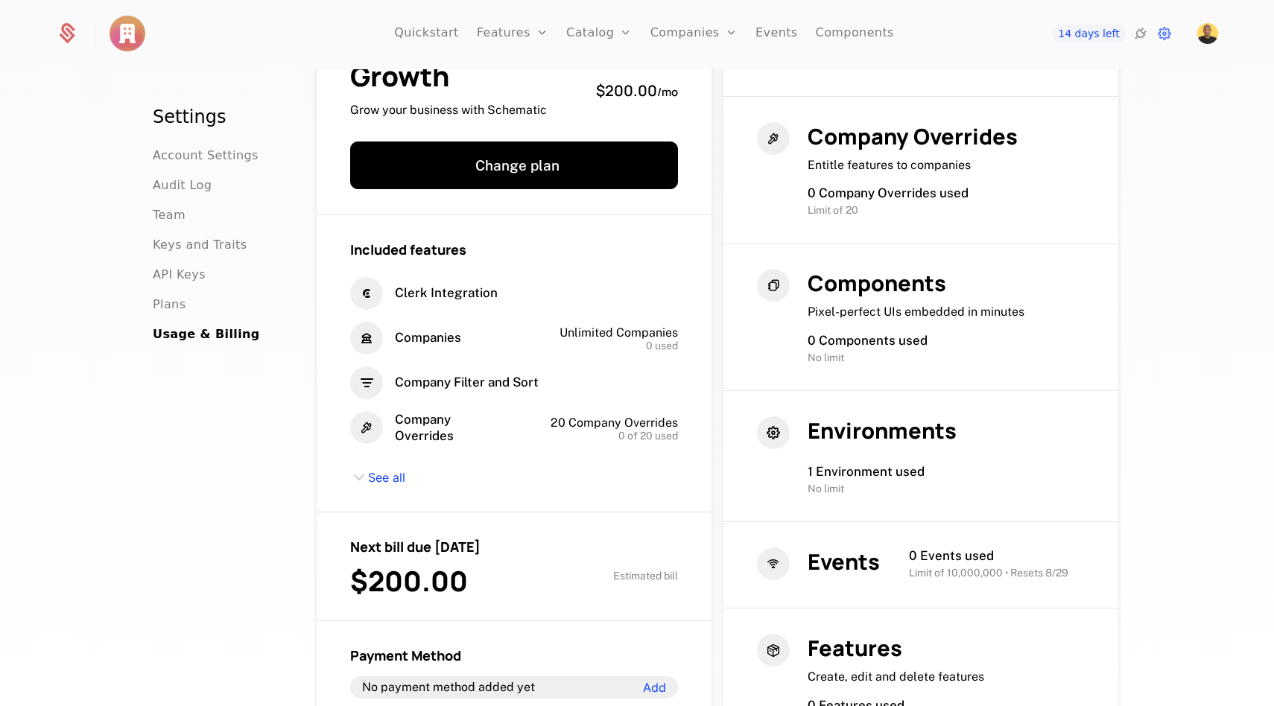
scroll to position [128, 0]
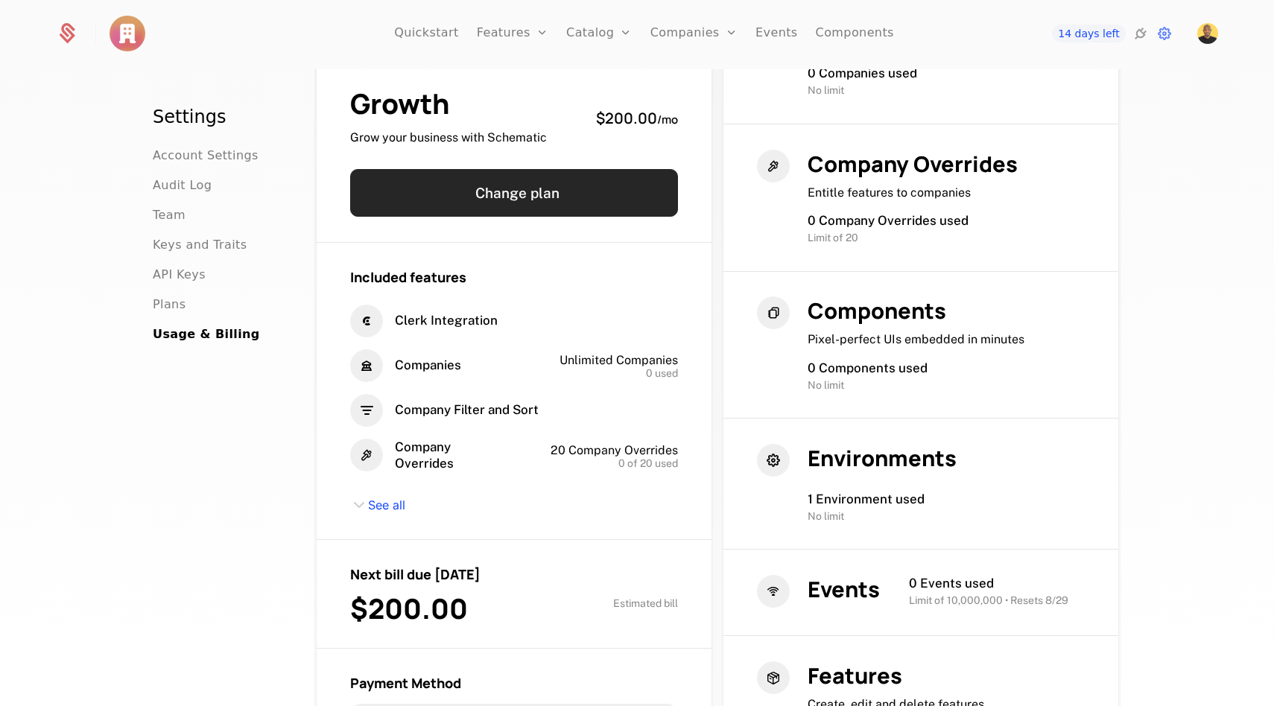
click at [533, 199] on button "Change plan" at bounding box center [514, 193] width 328 height 48
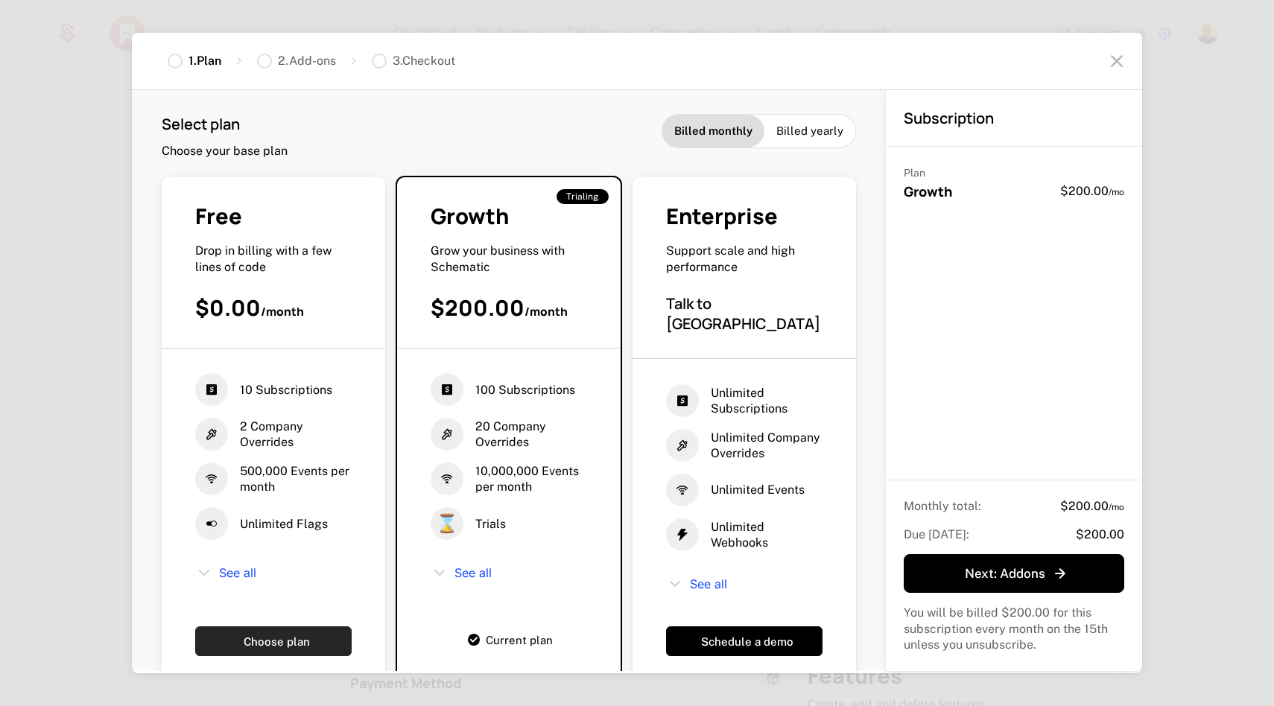
click at [276, 634] on button "Choose plan" at bounding box center [273, 642] width 156 height 30
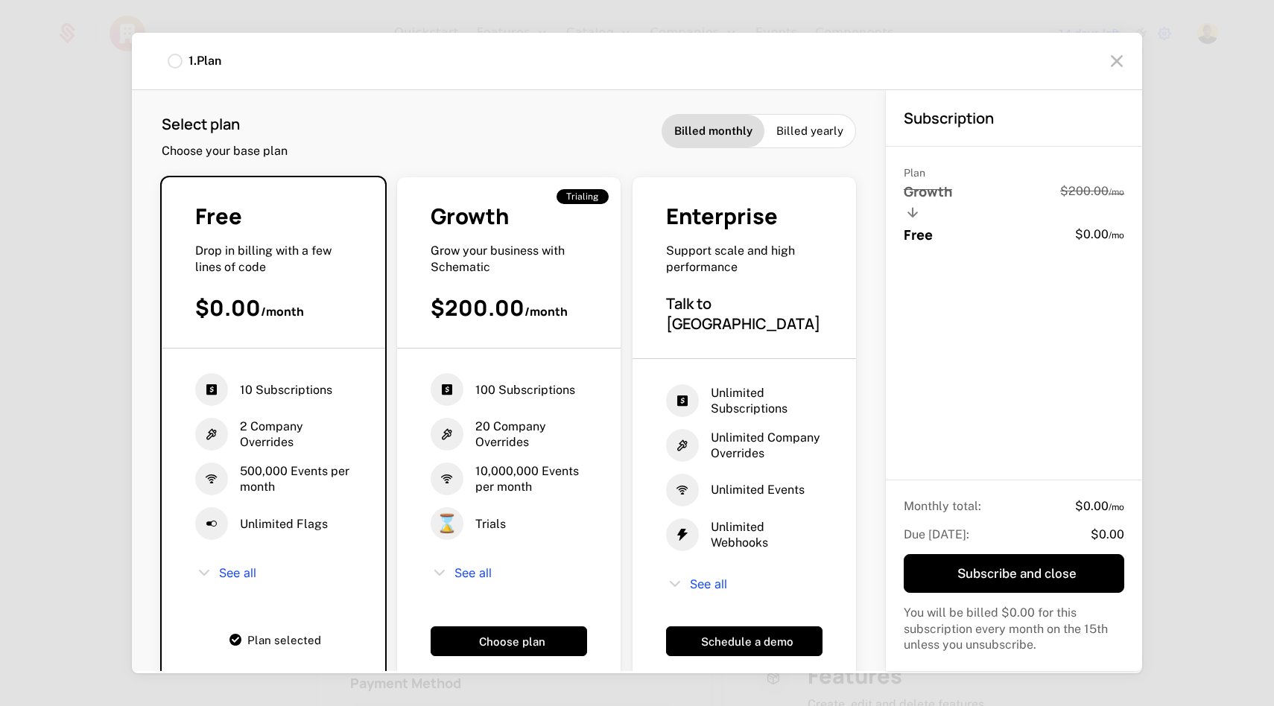
scroll to position [27, 0]
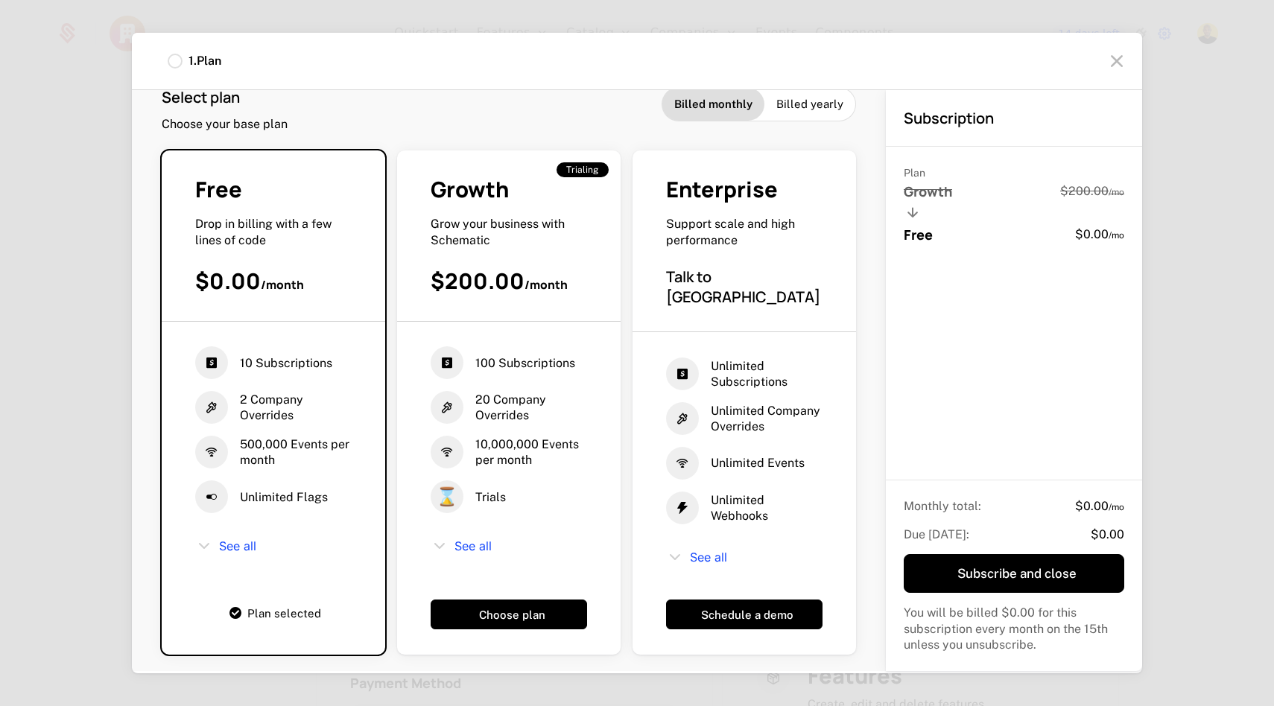
click at [1117, 48] on div at bounding box center [1117, 61] width 33 height 33
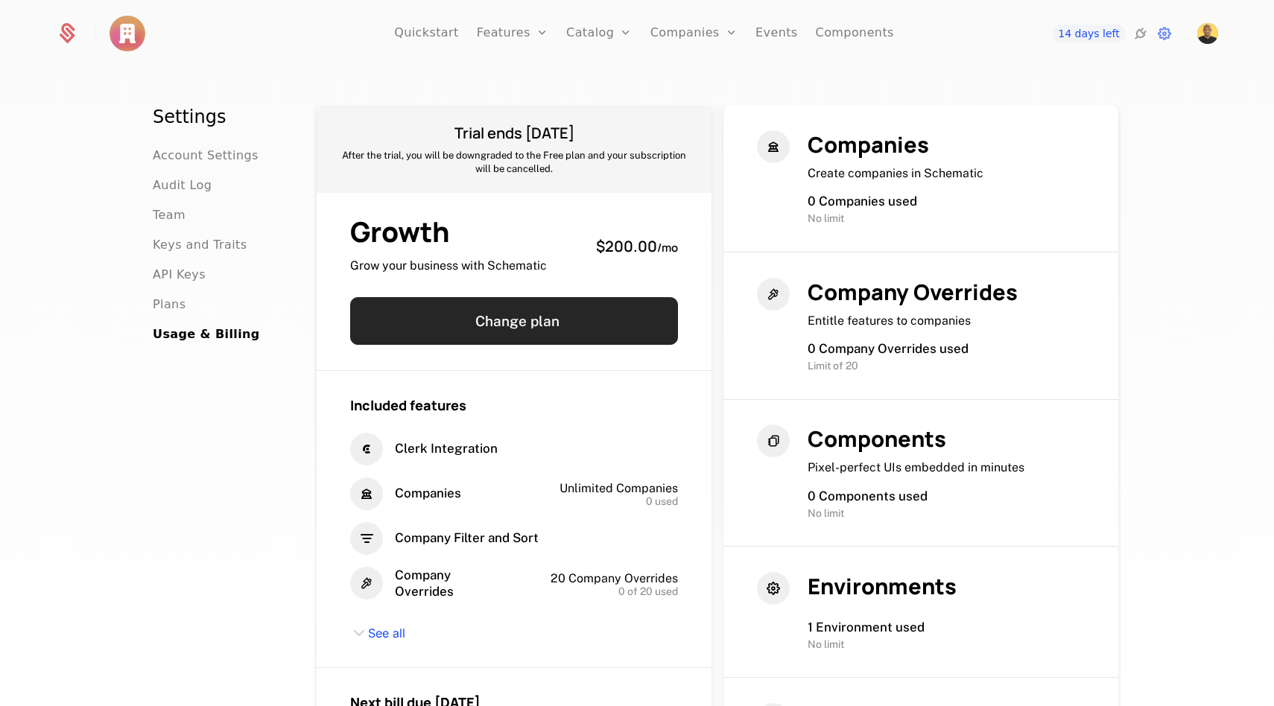
click at [466, 335] on button "Change plan" at bounding box center [514, 321] width 328 height 48
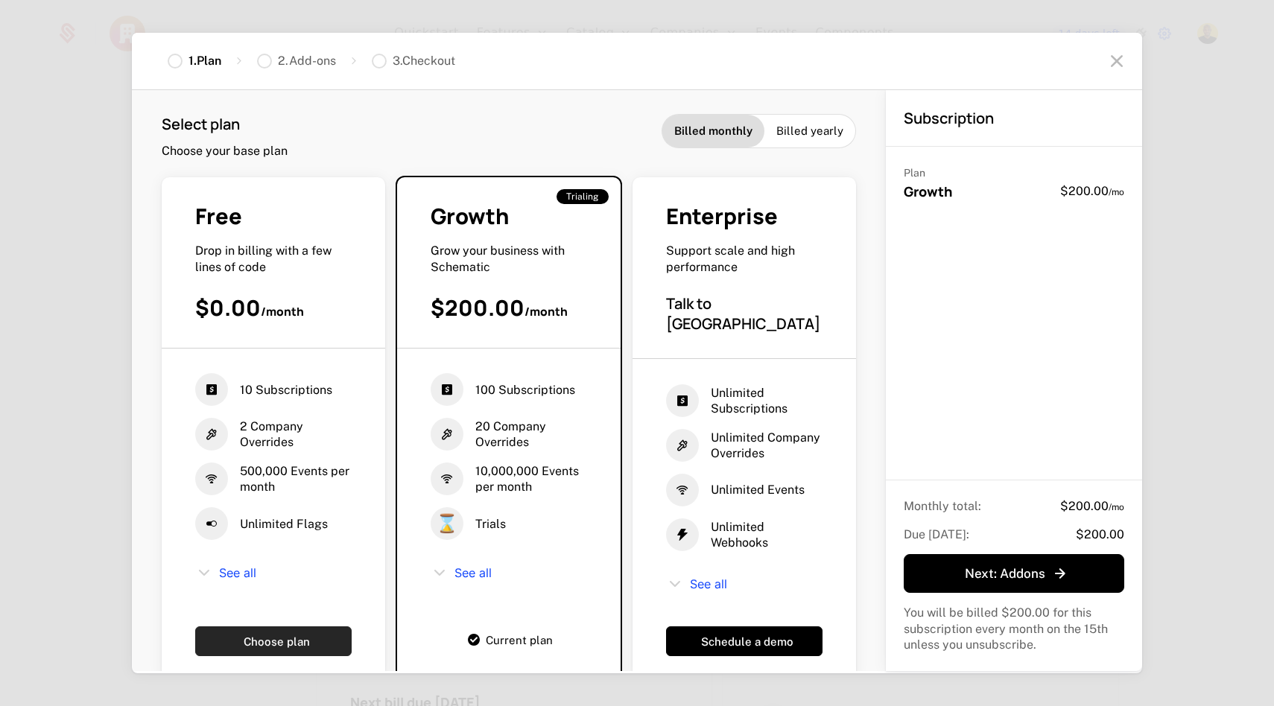
click at [292, 639] on button "Choose plan" at bounding box center [273, 642] width 156 height 30
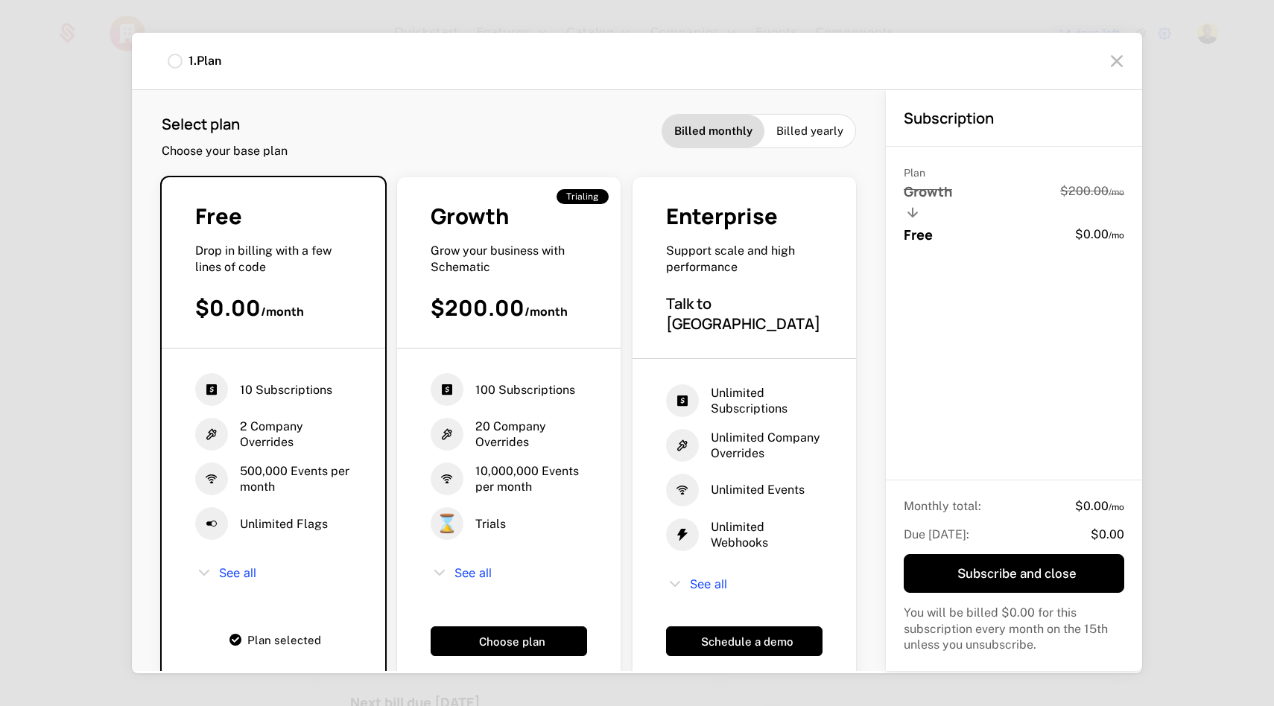
scroll to position [27, 0]
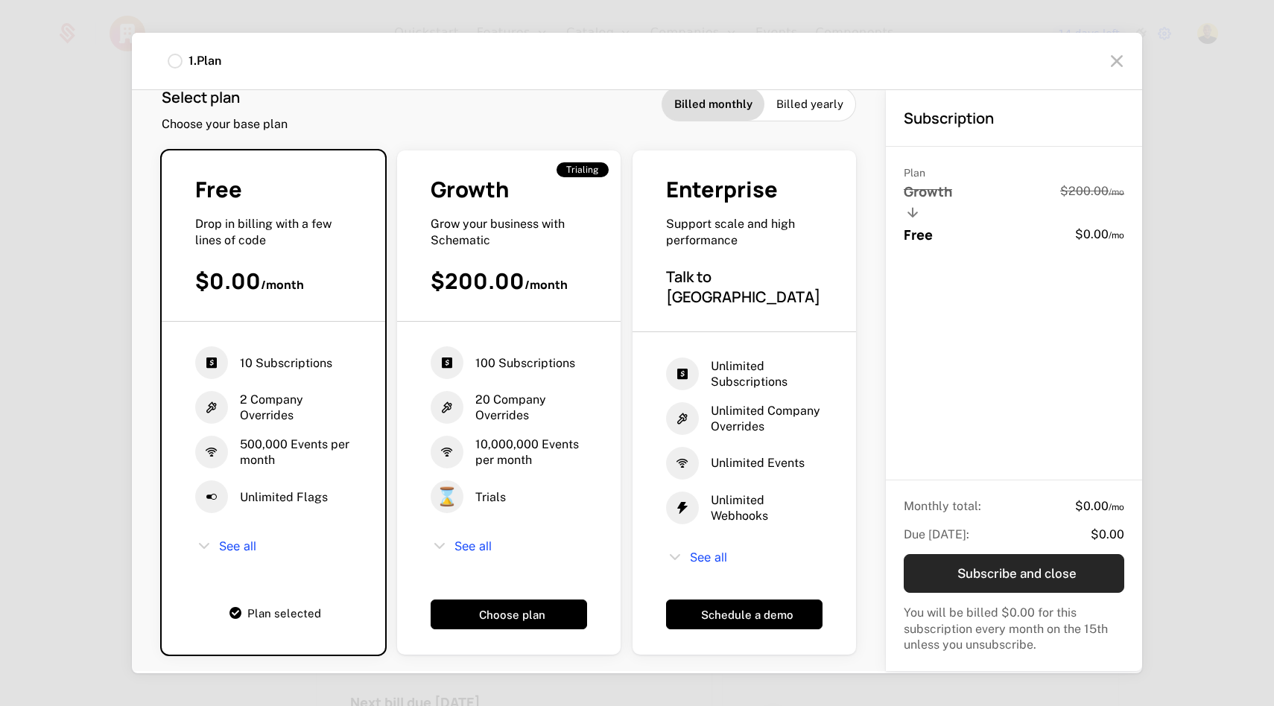
click at [986, 573] on button "Subscribe and close" at bounding box center [1014, 573] width 221 height 39
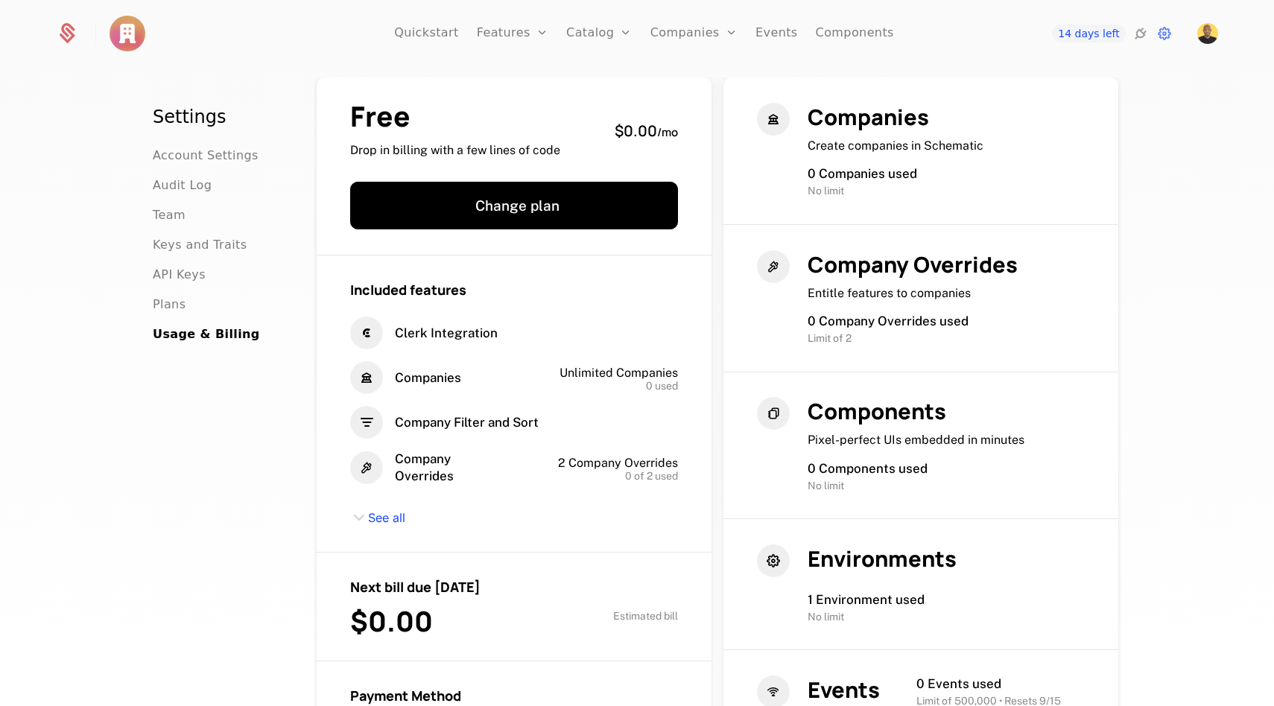
scroll to position [0, 0]
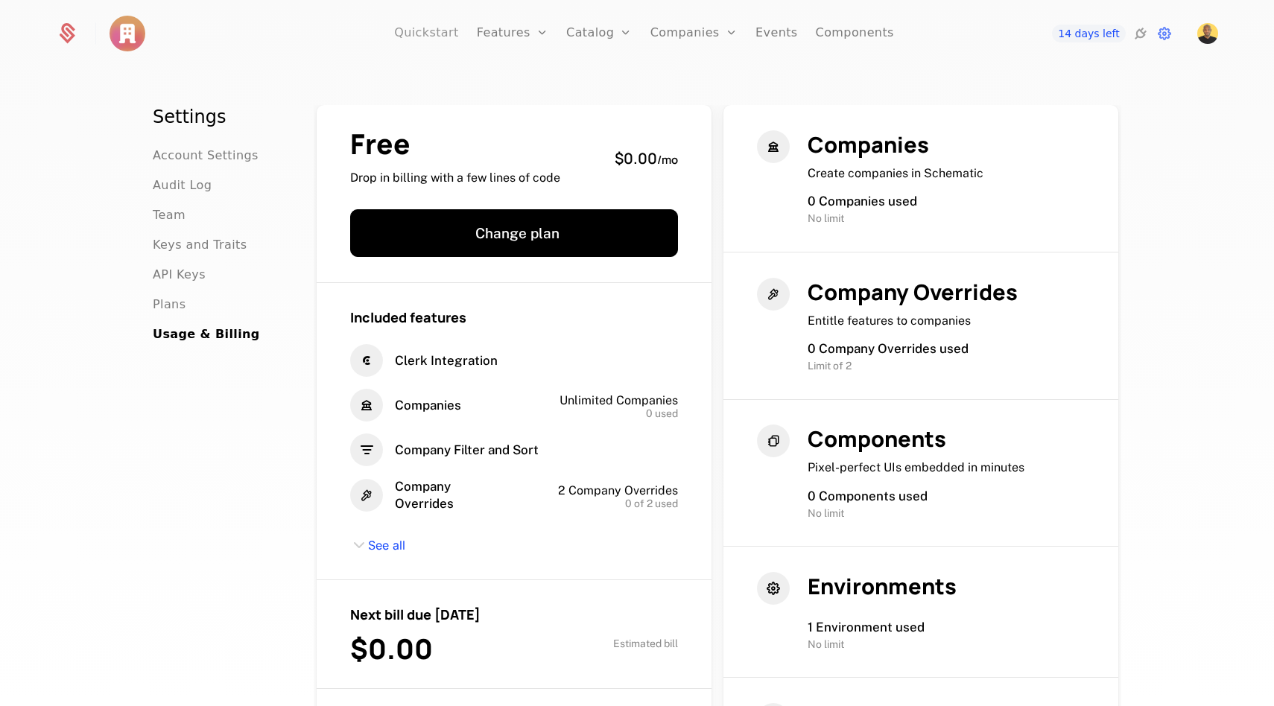
click at [434, 35] on link "Quickstart" at bounding box center [426, 33] width 65 height 67
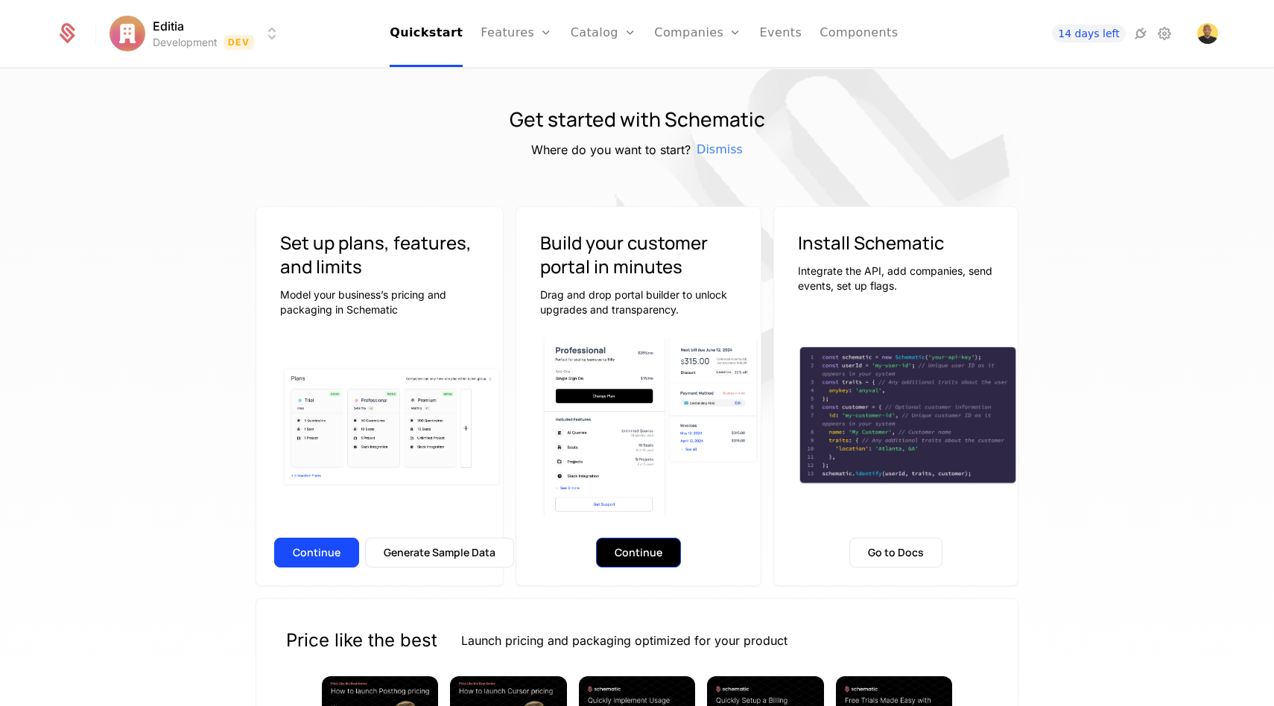
click at [648, 557] on button "Continue" at bounding box center [638, 553] width 85 height 30
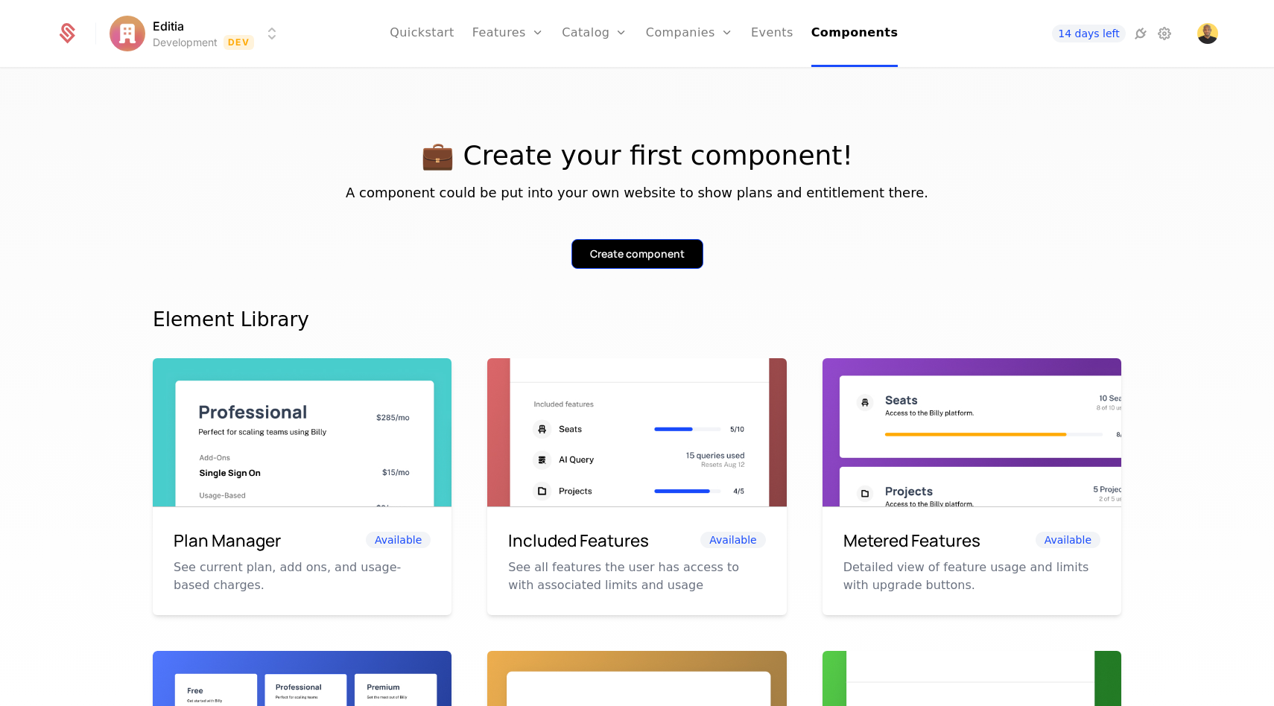
click at [598, 256] on div "Create component" at bounding box center [637, 254] width 95 height 15
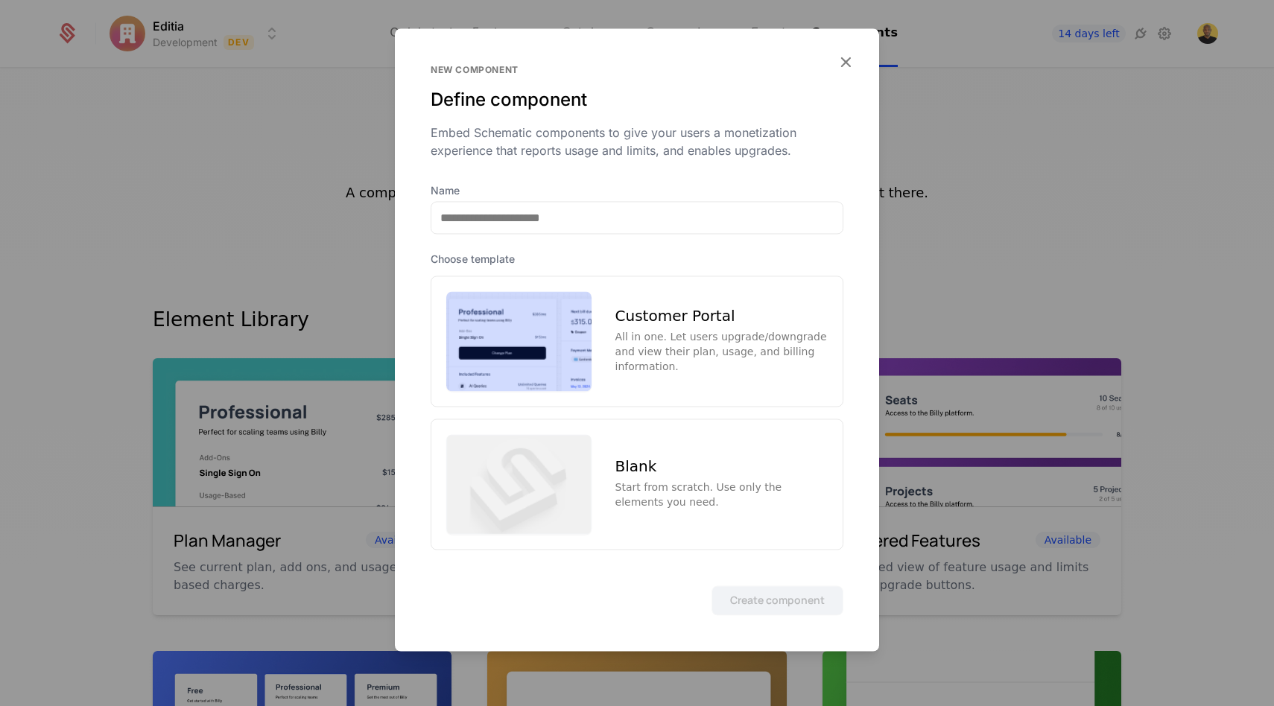
click at [627, 330] on div "All in one. Let users upgrade/downgrade and view their plan, usage, and billing…" at bounding box center [722, 351] width 212 height 45
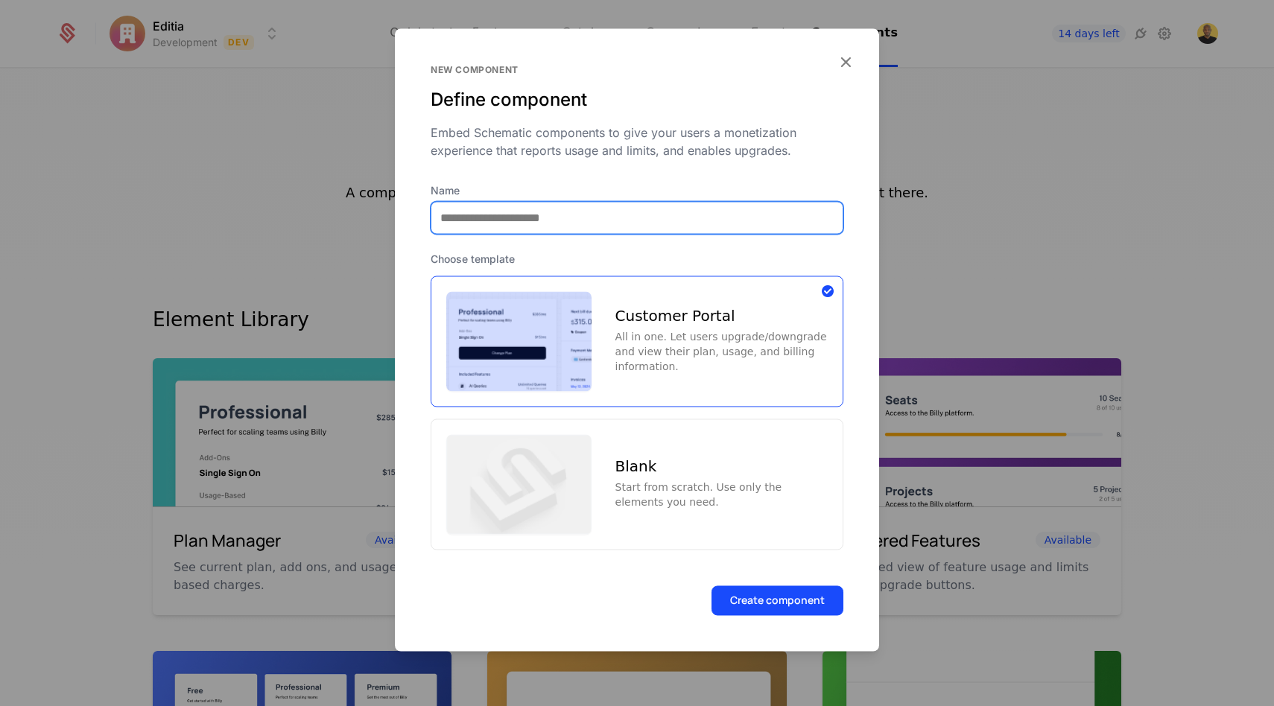
click at [601, 221] on input "Name" at bounding box center [636, 217] width 411 height 31
type input "*****"
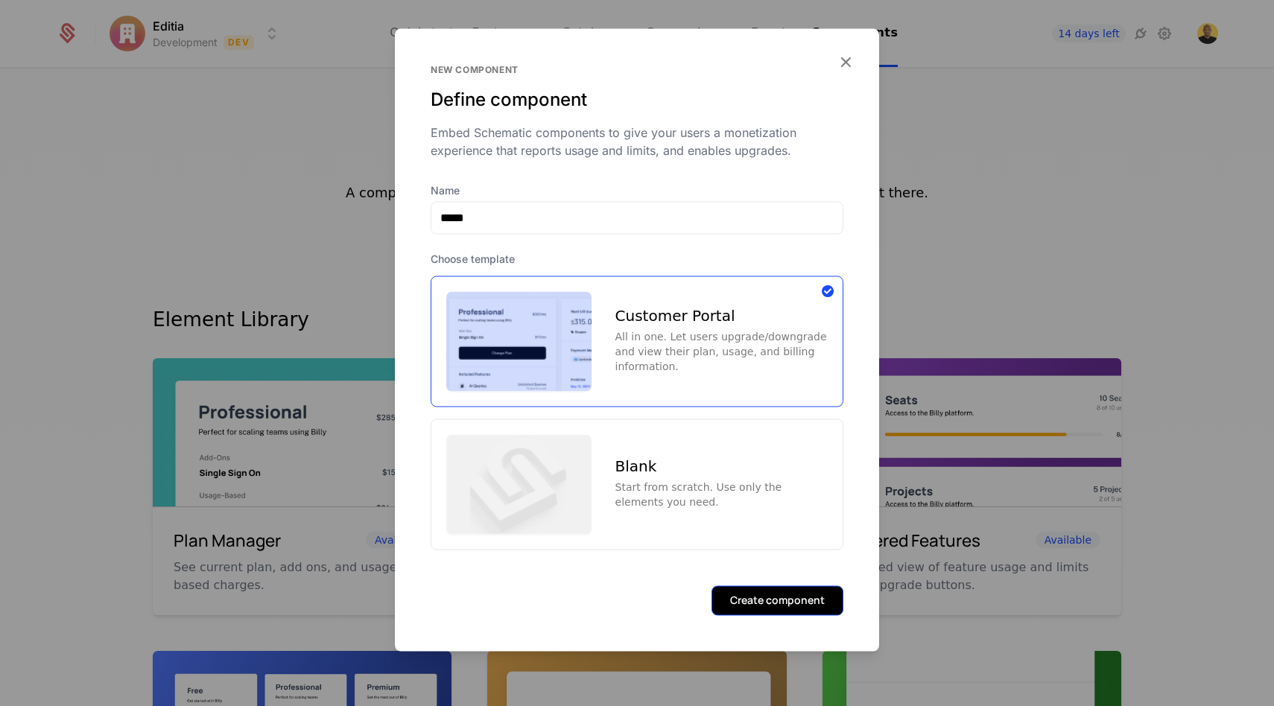
click at [752, 601] on button "Create component" at bounding box center [778, 601] width 132 height 30
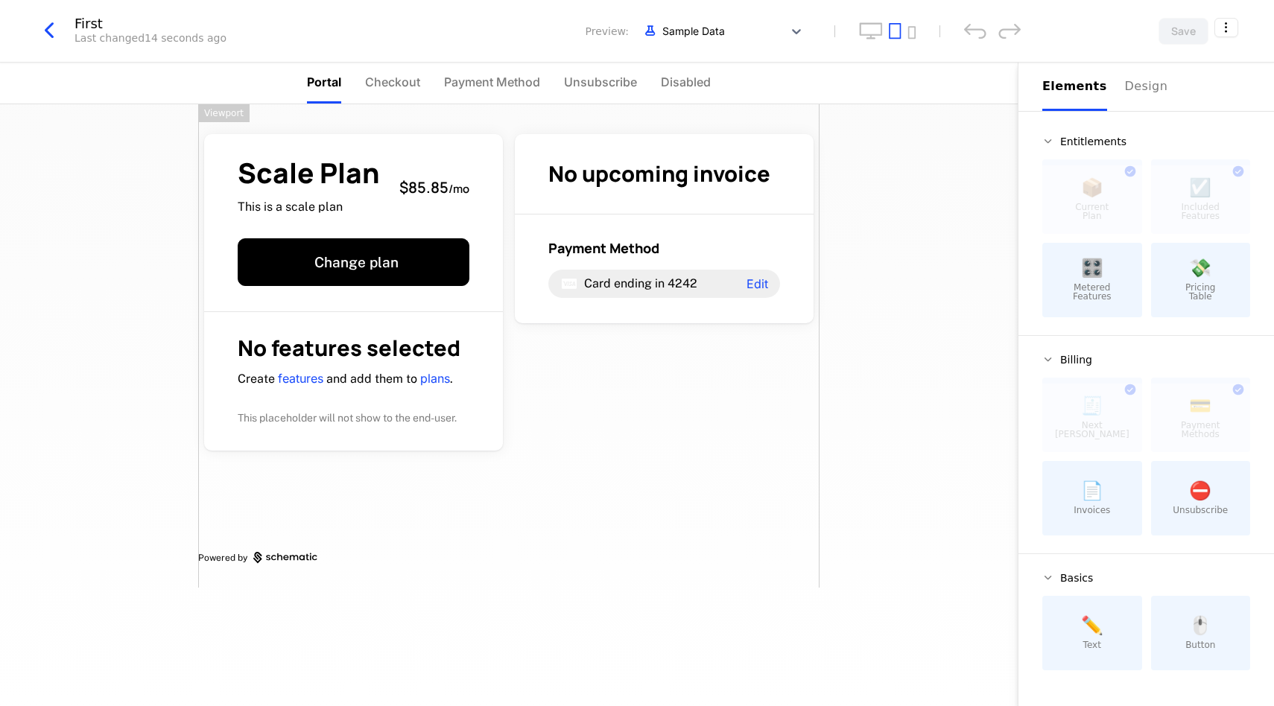
click at [89, 22] on div "First" at bounding box center [151, 23] width 152 height 13
click at [52, 31] on icon "button" at bounding box center [49, 30] width 27 height 27
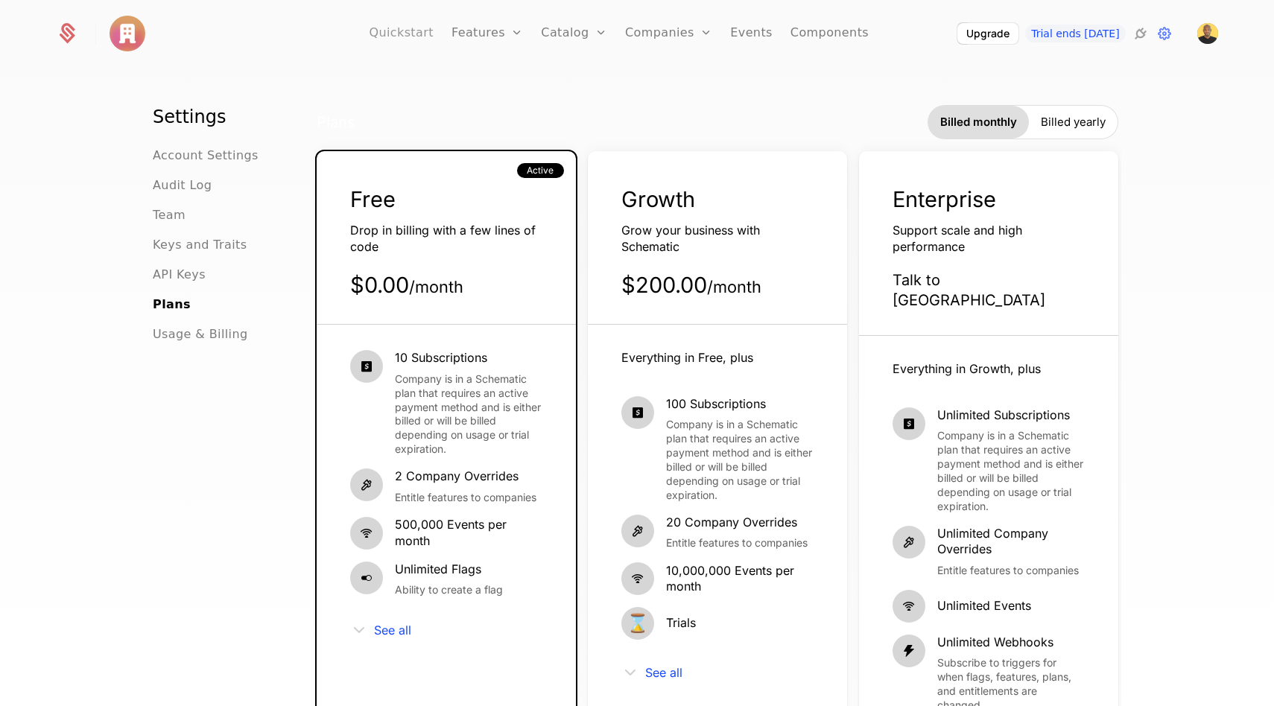
click at [412, 37] on link "Quickstart" at bounding box center [401, 33] width 65 height 67
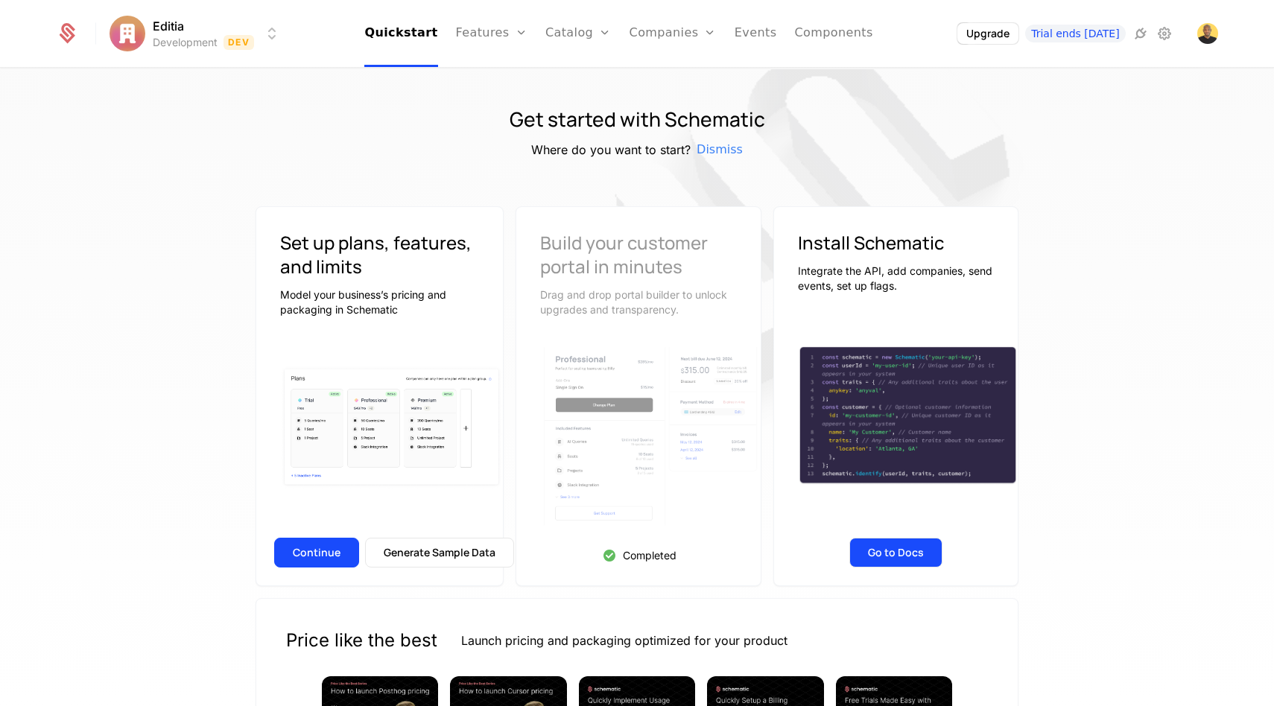
click at [901, 548] on button "Go to Docs" at bounding box center [895, 553] width 93 height 30
